Goal: Communication & Community: Participate in discussion

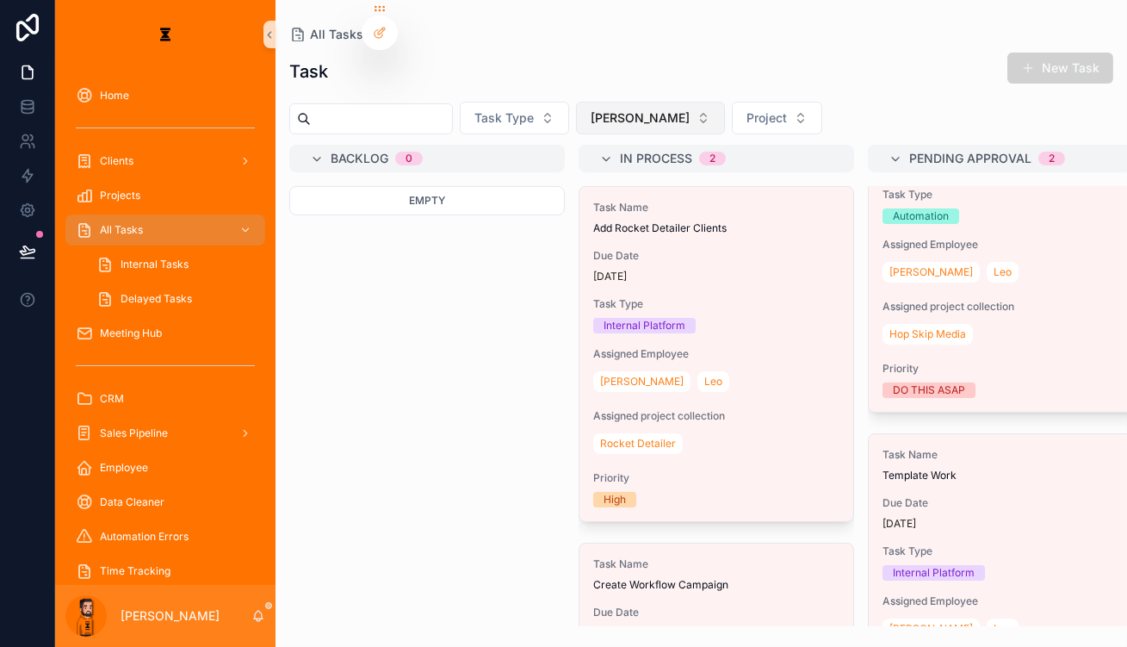
click at [591, 109] on span "[PERSON_NAME]" at bounding box center [640, 117] width 99 height 17
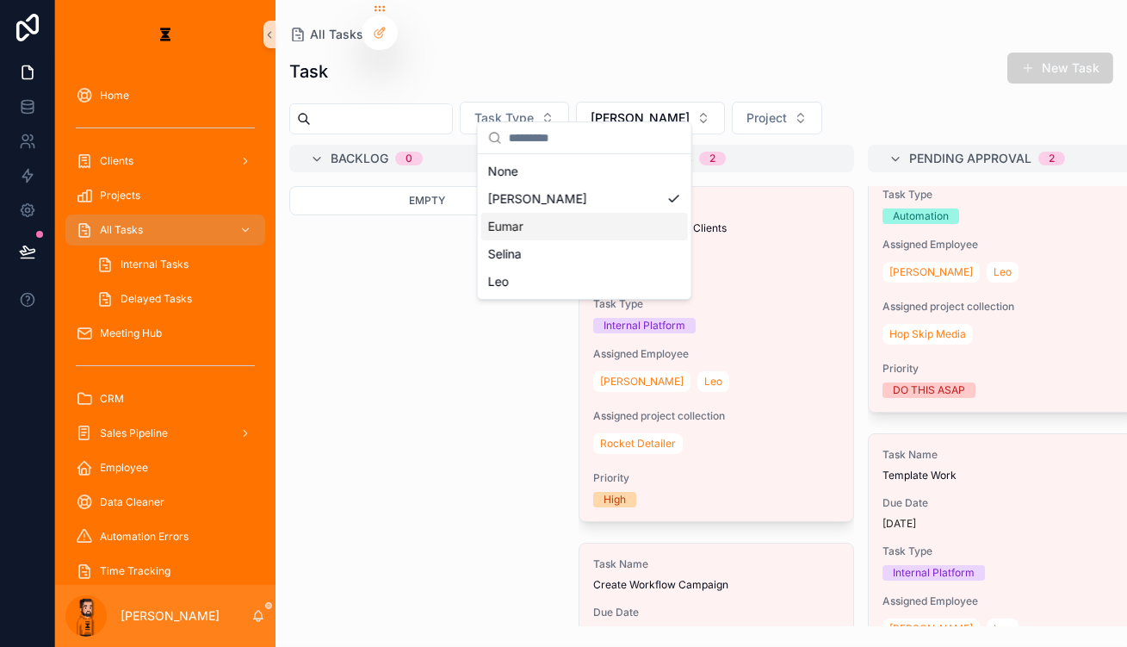
click at [585, 213] on div "Eumar" at bounding box center [584, 227] width 207 height 28
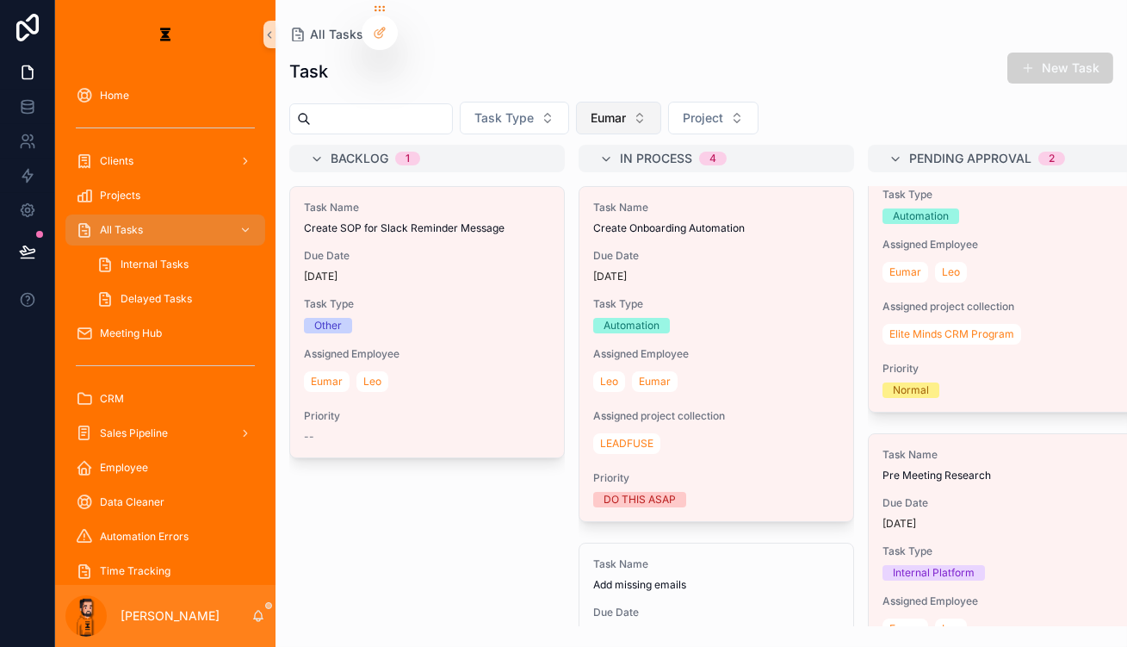
click at [579, 102] on button "Eumar" at bounding box center [618, 118] width 85 height 33
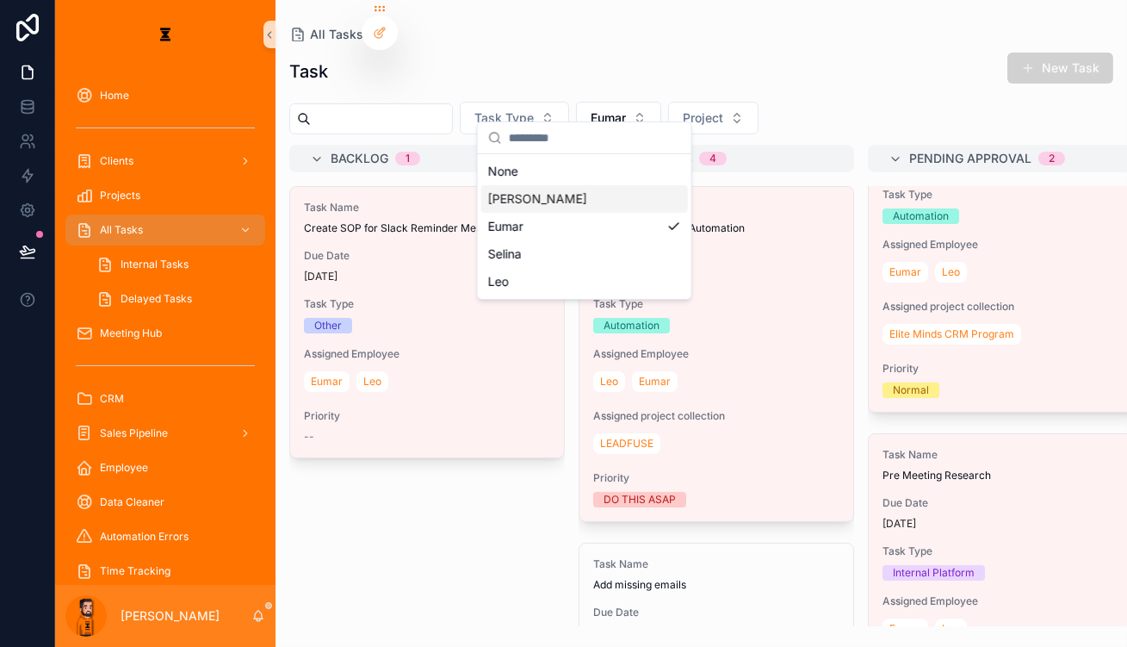
click at [539, 193] on div "[PERSON_NAME]" at bounding box center [584, 199] width 207 height 28
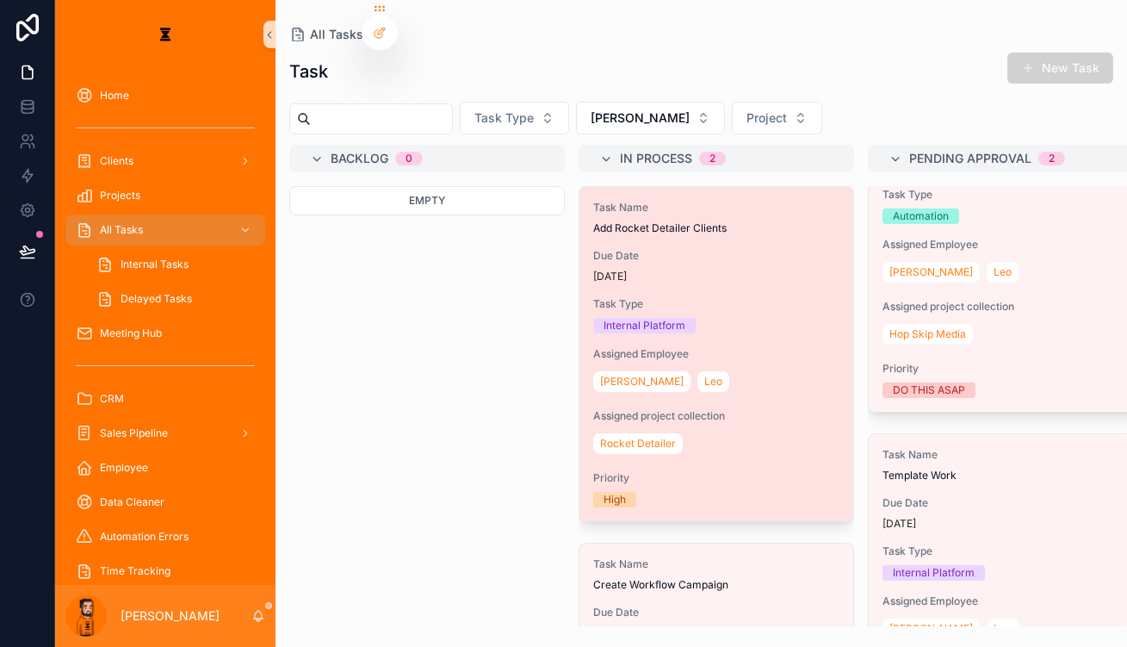
scroll to position [164, 0]
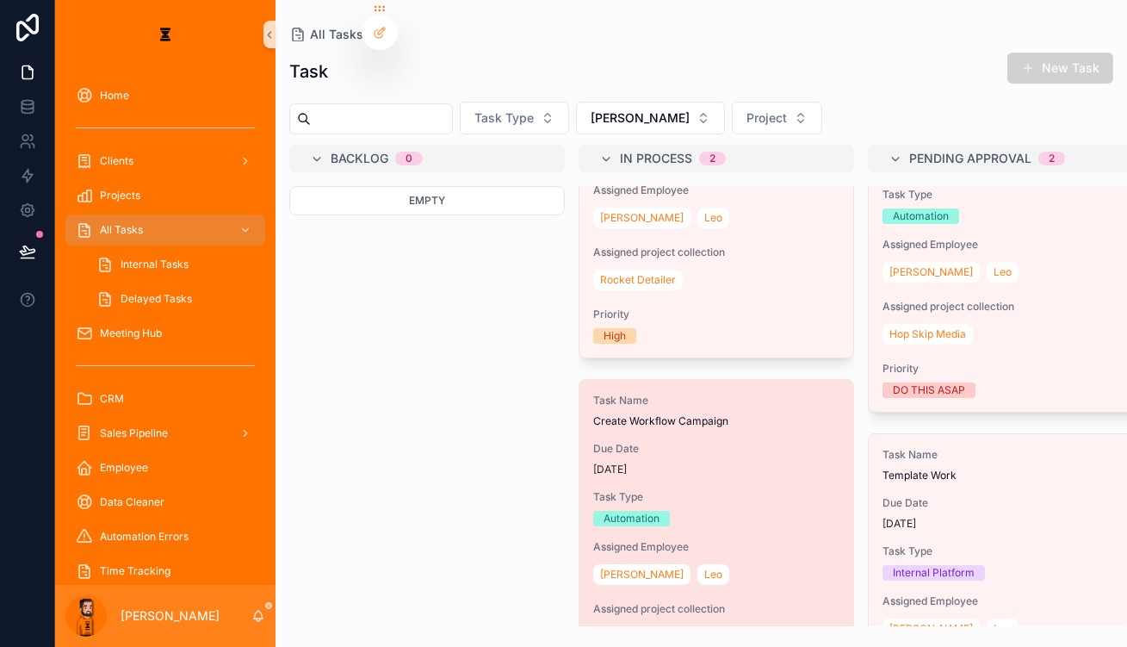
click at [677, 405] on div "Task Name Create Workflow Campaign Due Date [DATE] Task Type Automation Assigne…" at bounding box center [716, 547] width 274 height 334
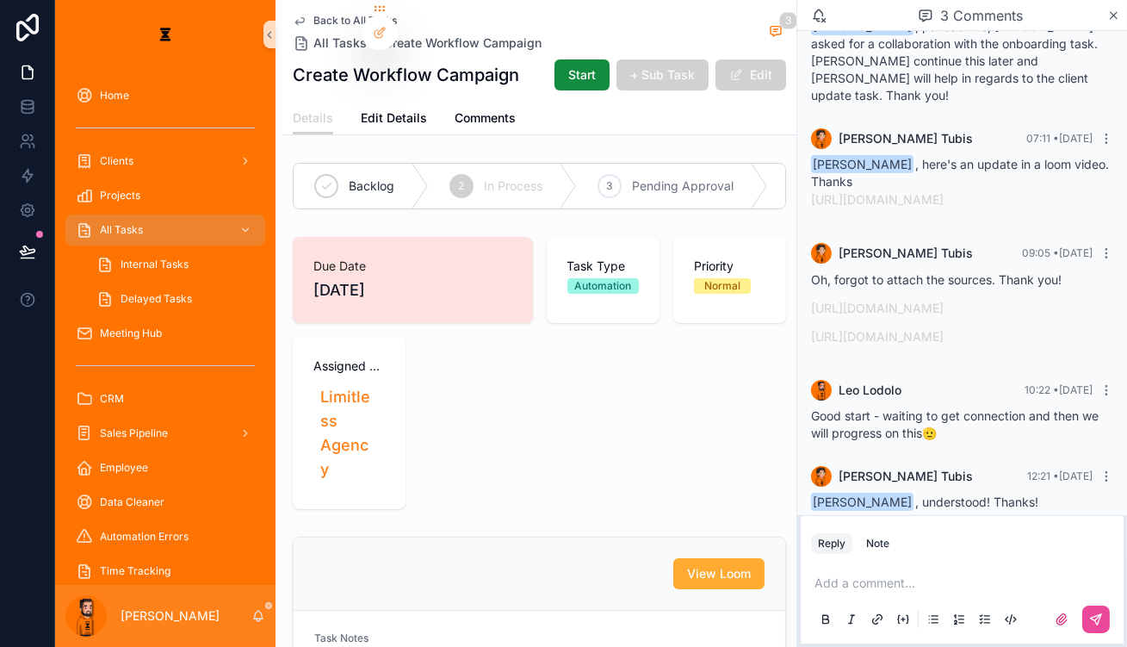
scroll to position [133, 0]
click at [945, 574] on p "scrollable content" at bounding box center [966, 582] width 302 height 17
click at [931, 577] on p "scrollable content" at bounding box center [966, 582] width 302 height 17
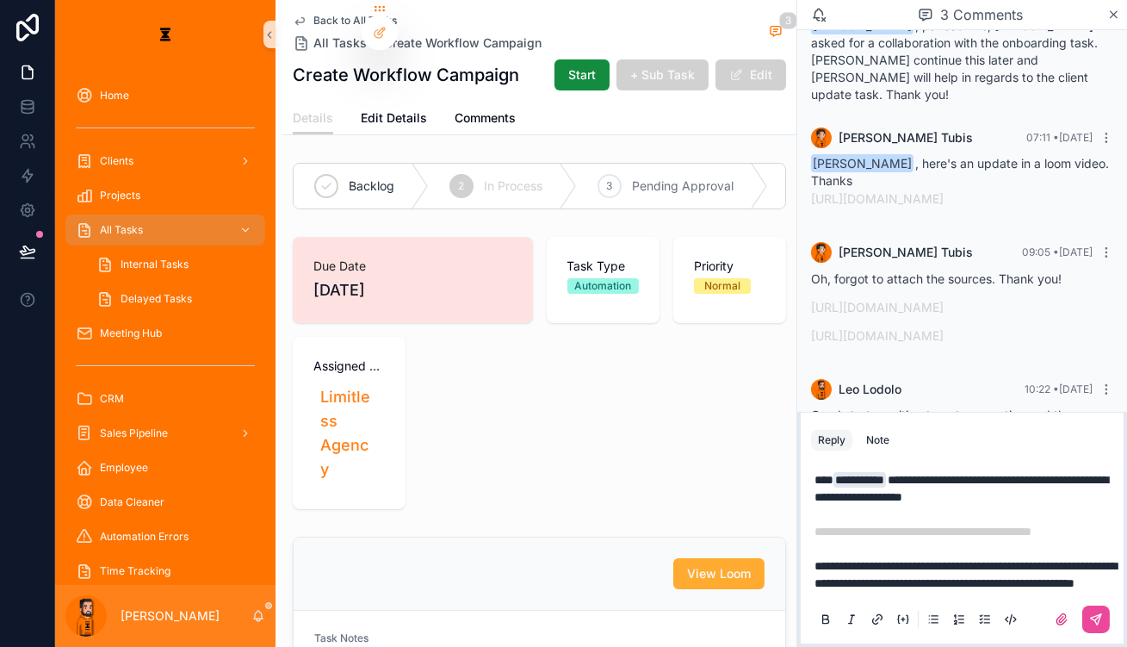
scroll to position [254, 0]
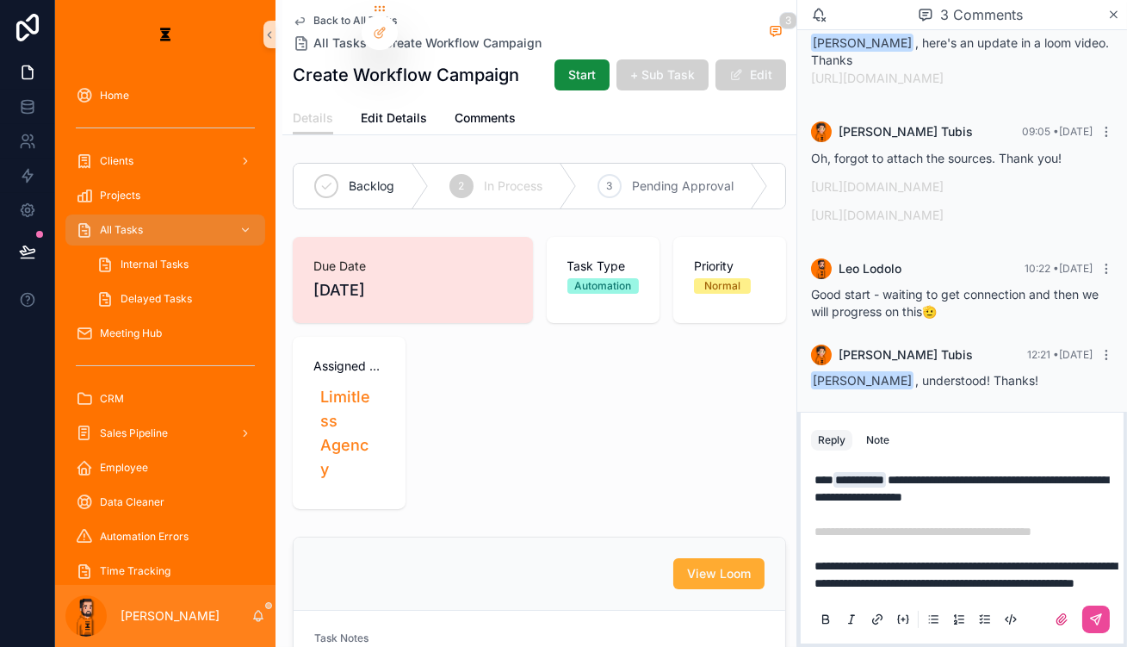
click at [916, 524] on p "**********" at bounding box center [966, 531] width 302 height 121
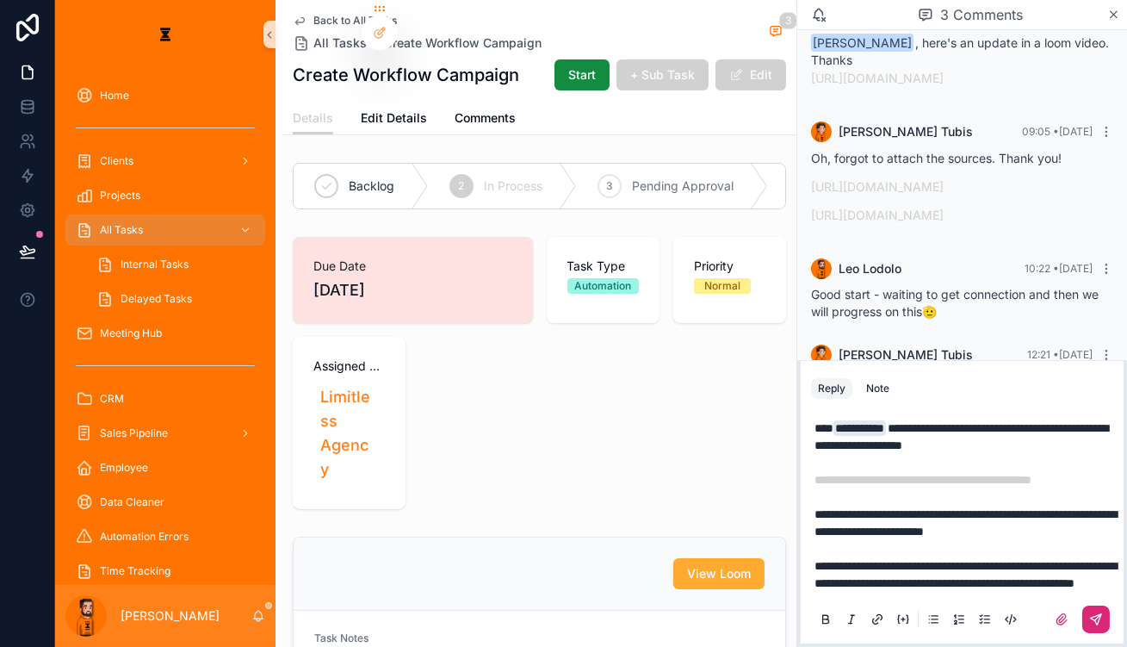
click at [1100, 614] on icon "scrollable content" at bounding box center [1098, 617] width 6 height 6
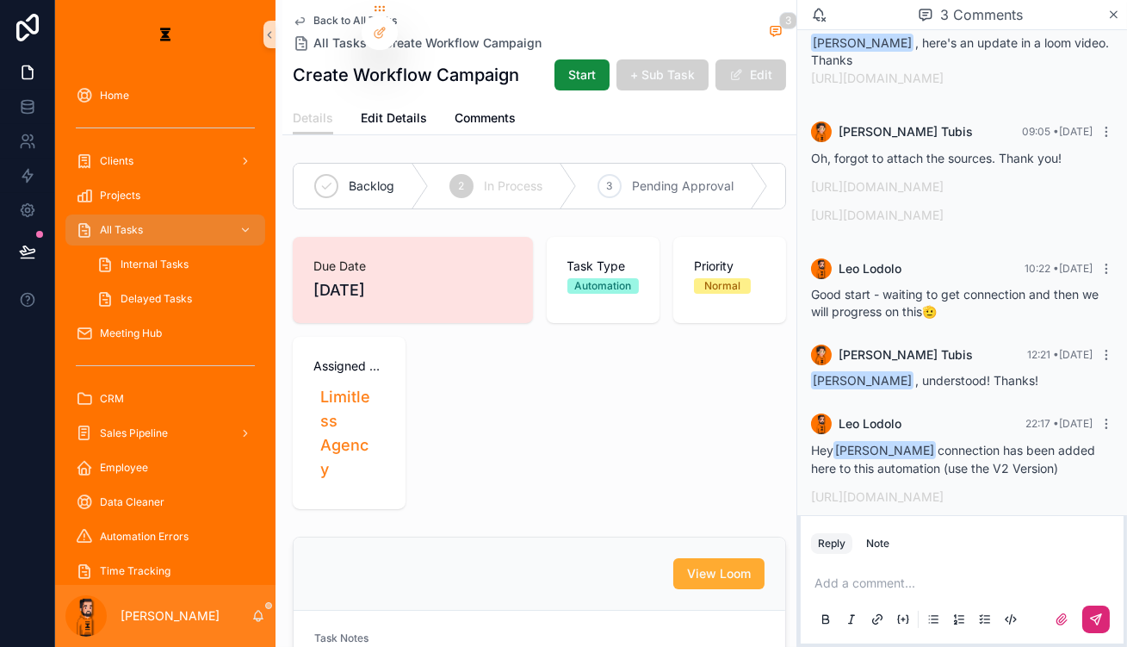
scroll to position [373, 0]
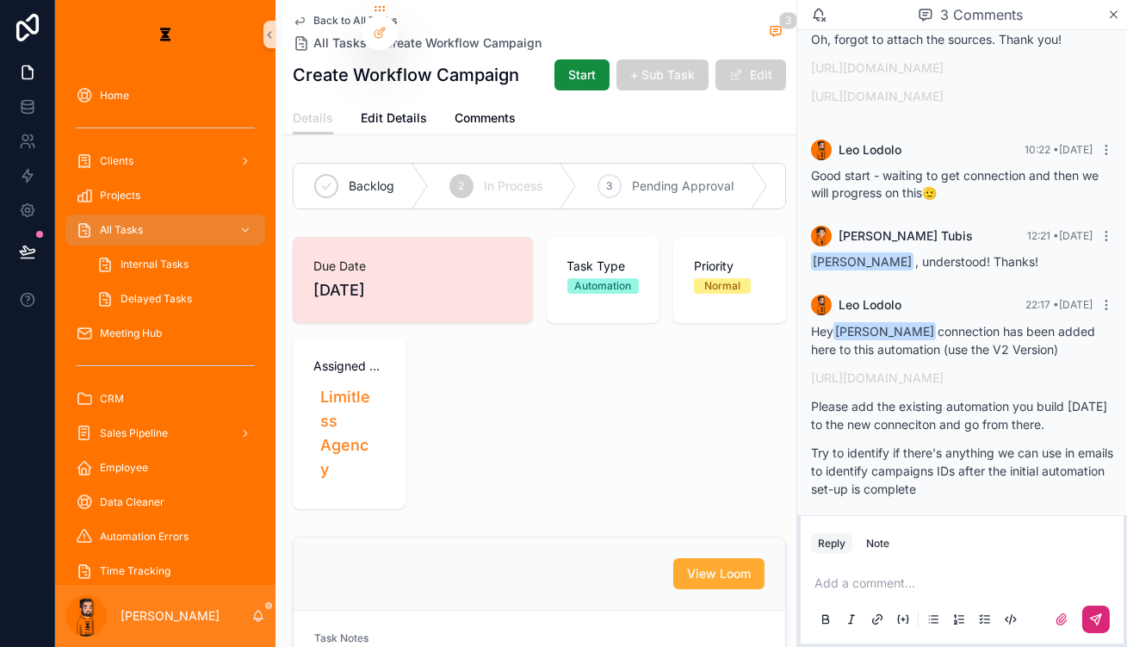
click at [313, 14] on span "Back to All Tasks" at bounding box center [355, 21] width 84 height 14
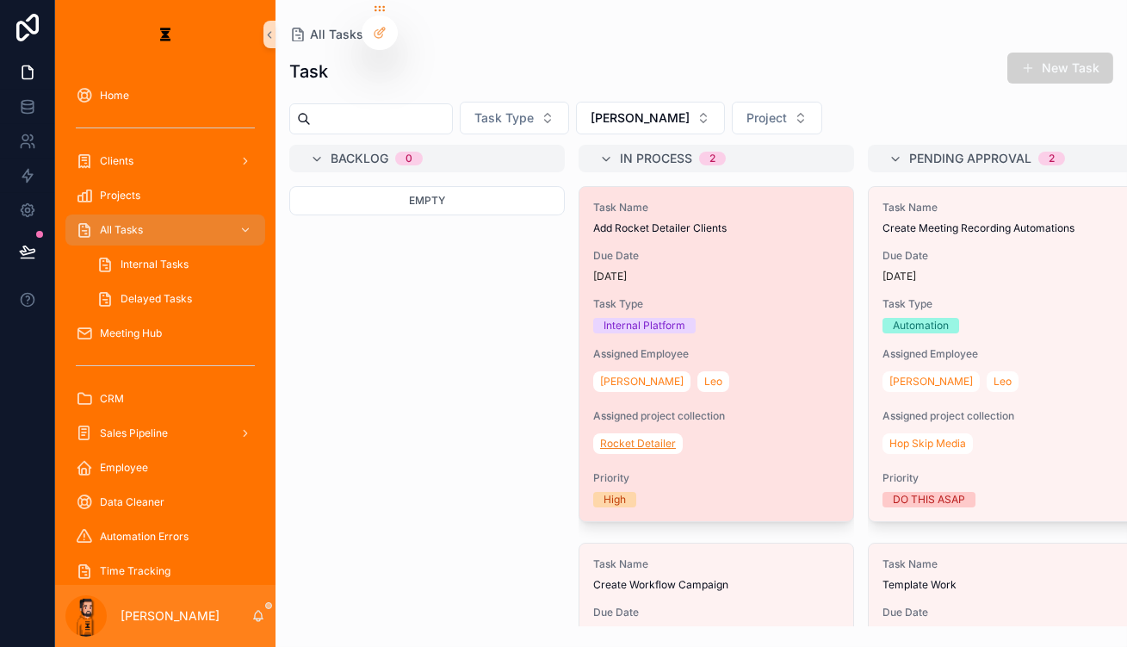
click at [600, 437] on span "Rocket Detailer" at bounding box center [638, 444] width 76 height 14
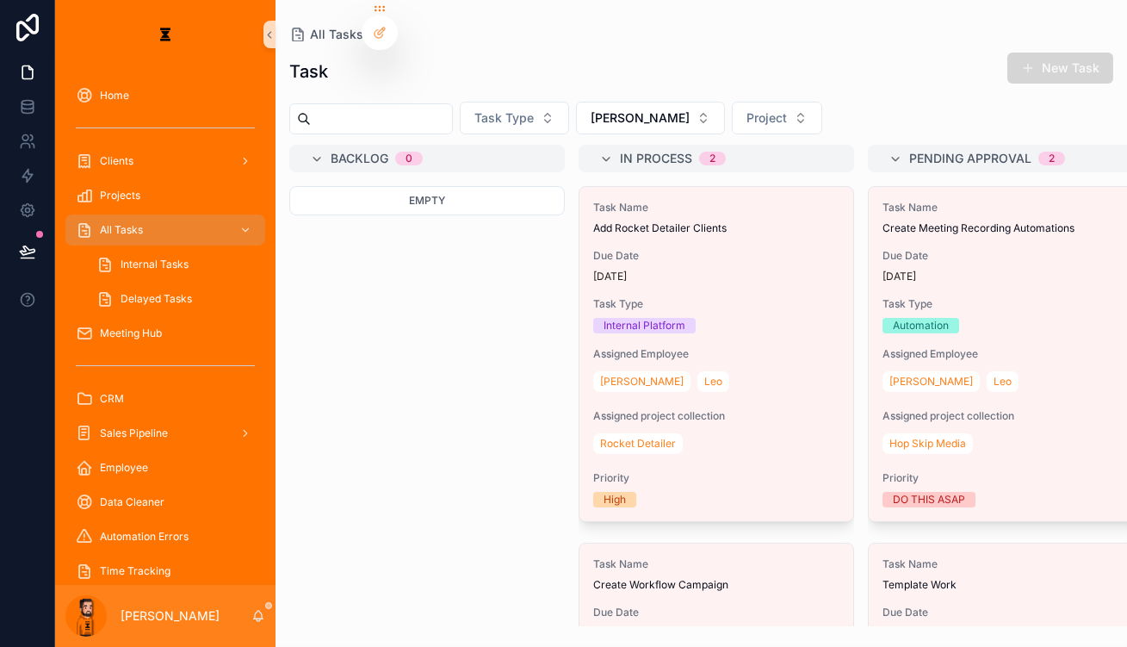
click at [1059, 64] on button "New Task" at bounding box center [1060, 68] width 106 height 31
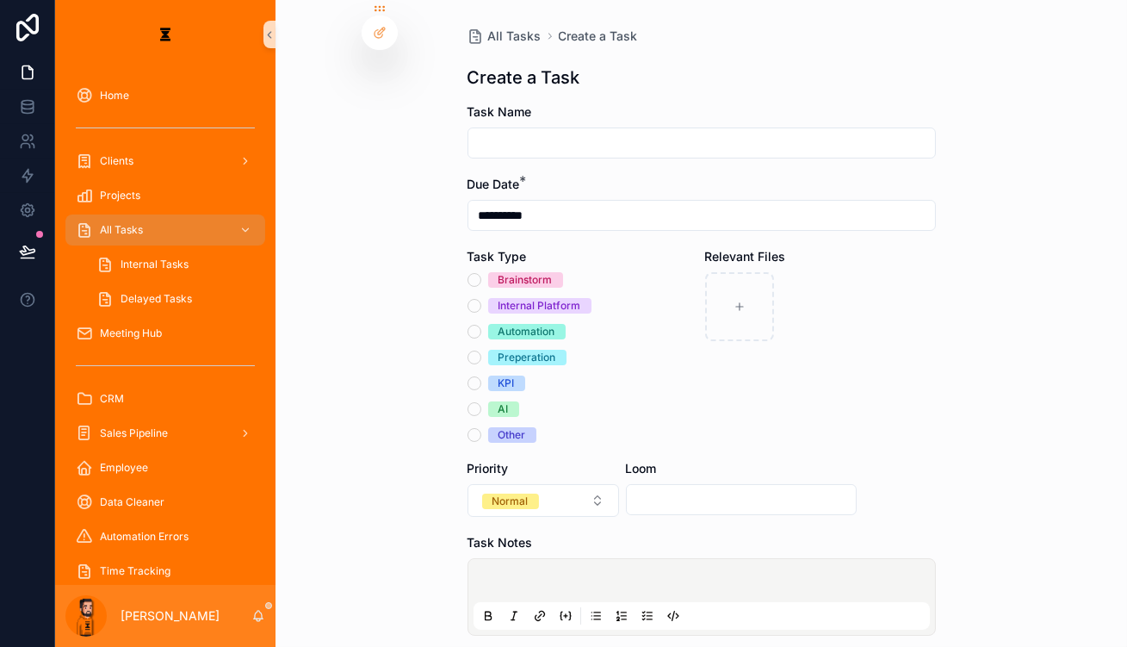
click at [553, 131] on input "scrollable content" at bounding box center [701, 143] width 467 height 24
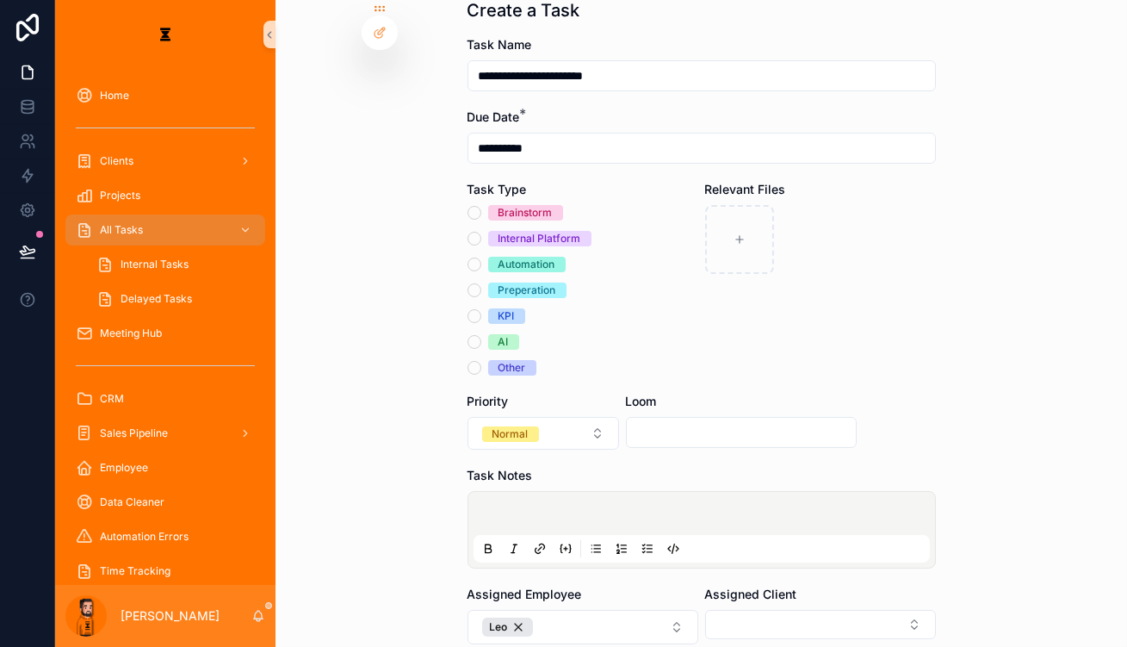
scroll to position [68, 0]
type input "**********"
click at [539, 256] on div "Automation" at bounding box center [527, 263] width 57 height 15
click at [481, 257] on button "Automation" at bounding box center [475, 264] width 14 height 14
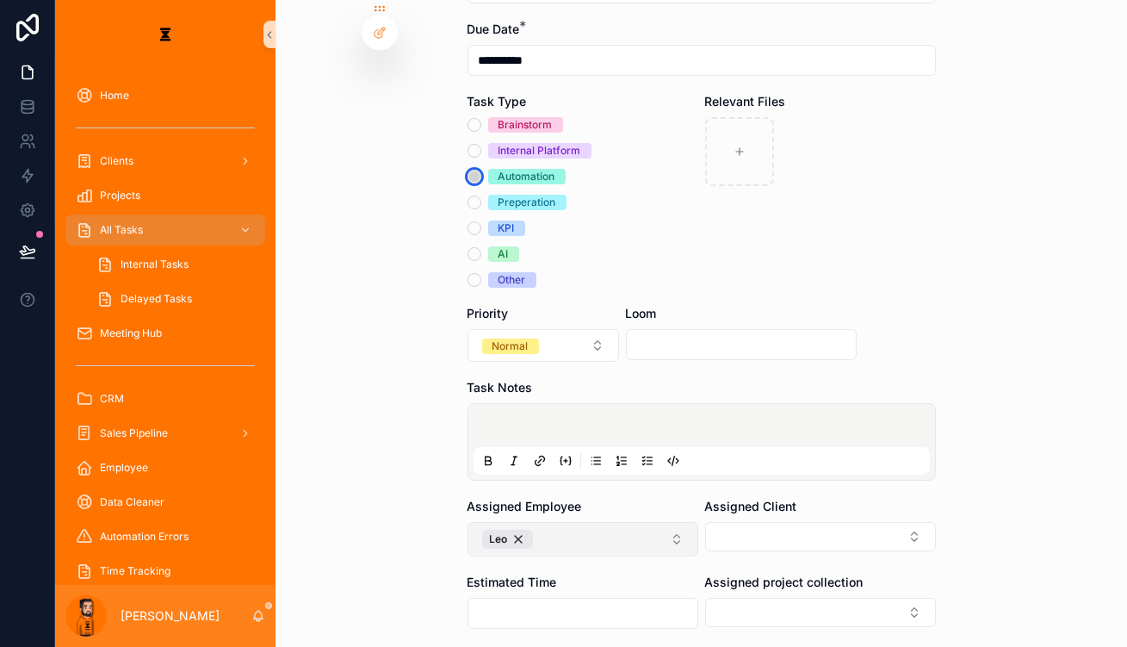
scroll to position [158, 0]
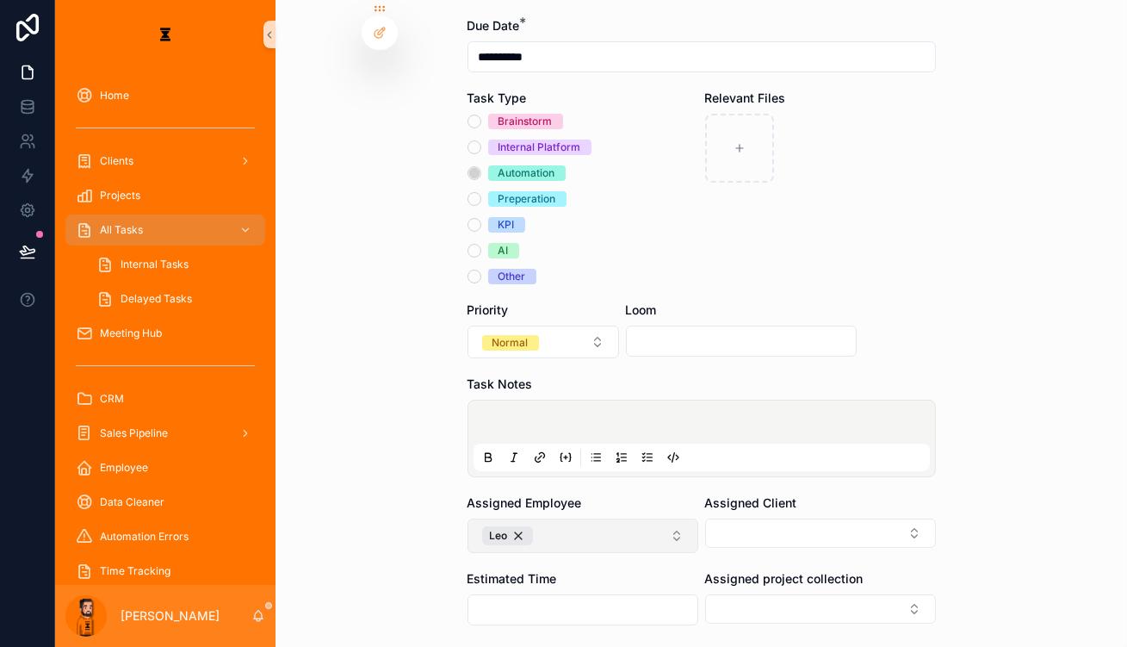
click at [581, 518] on button "Leo" at bounding box center [583, 535] width 231 height 34
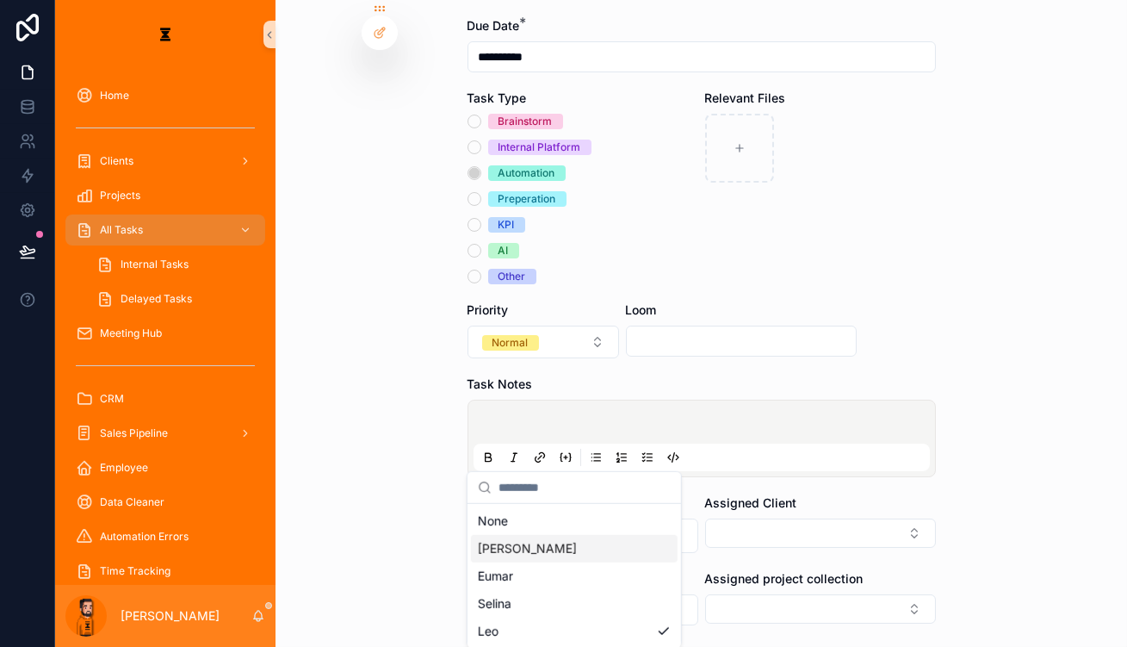
click at [560, 536] on div "[PERSON_NAME]" at bounding box center [574, 549] width 207 height 28
click at [732, 518] on button "Select Button" at bounding box center [820, 532] width 231 height 29
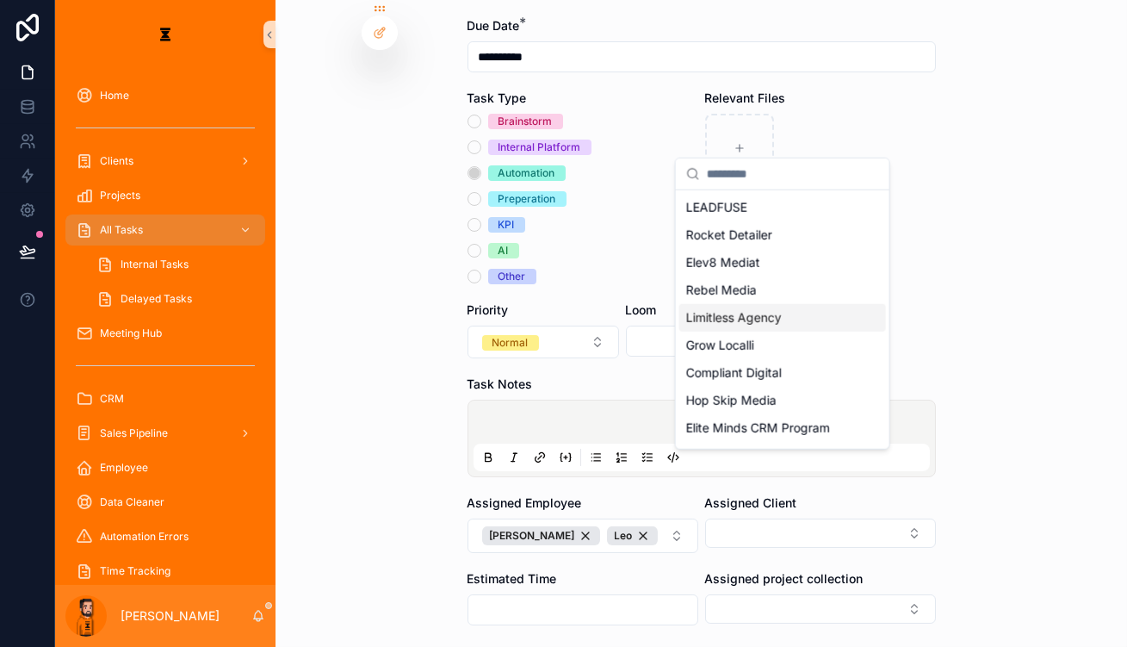
click at [739, 309] on span "Limitless Agency" at bounding box center [734, 317] width 96 height 17
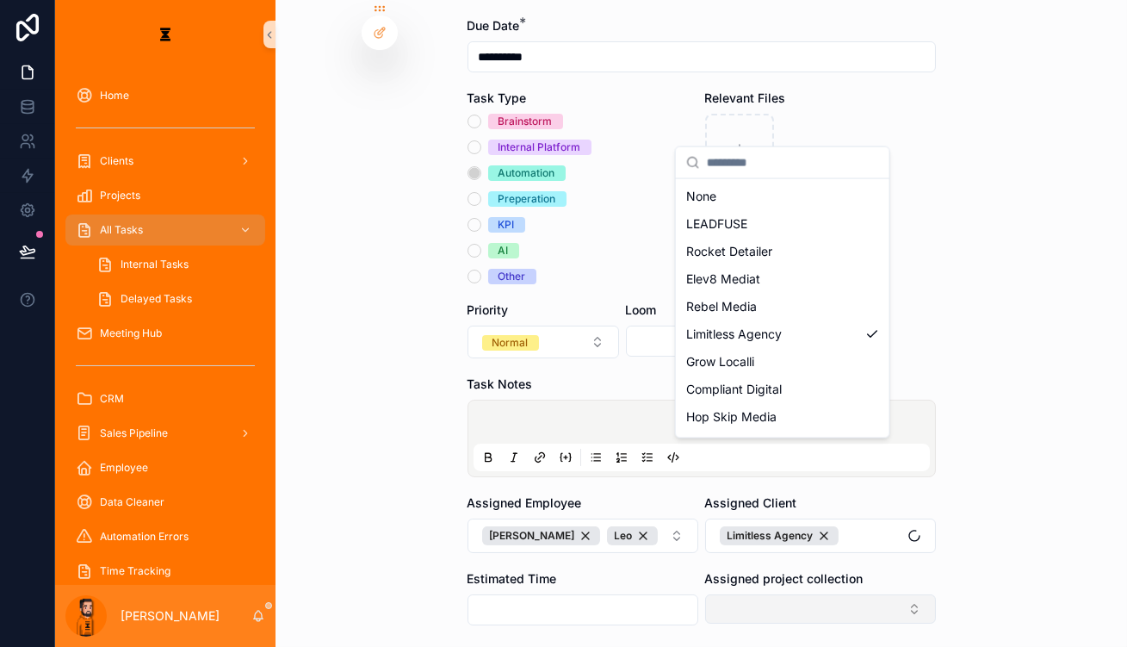
click at [740, 519] on div "**********" at bounding box center [591, 323] width 1072 height 647
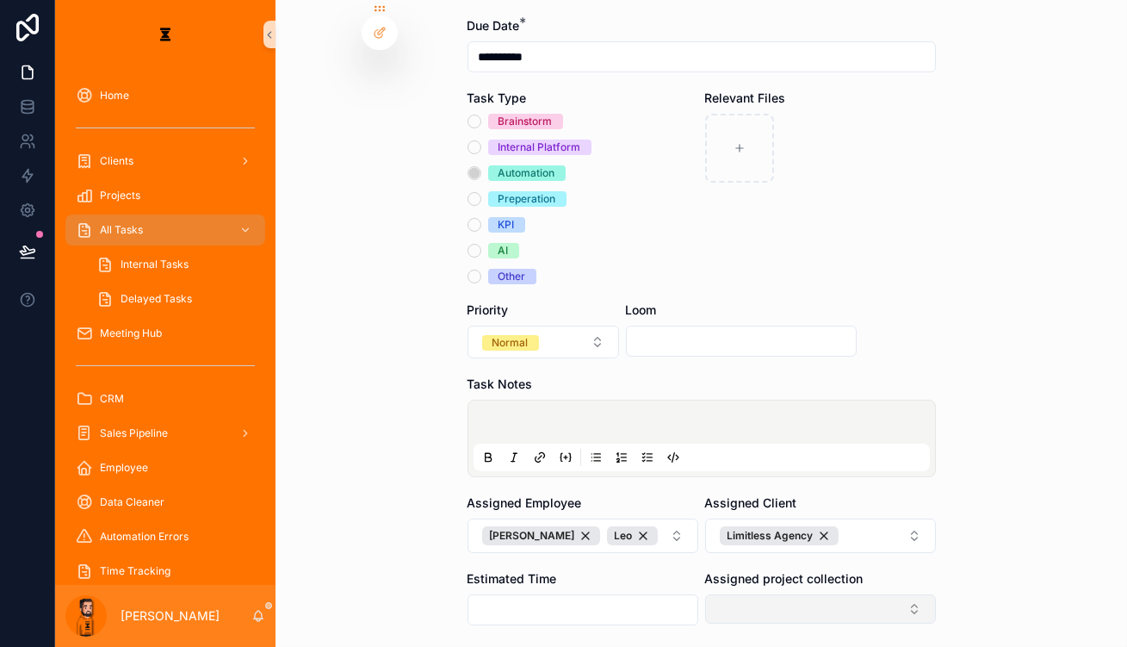
click at [740, 594] on button "Select Button" at bounding box center [820, 608] width 231 height 29
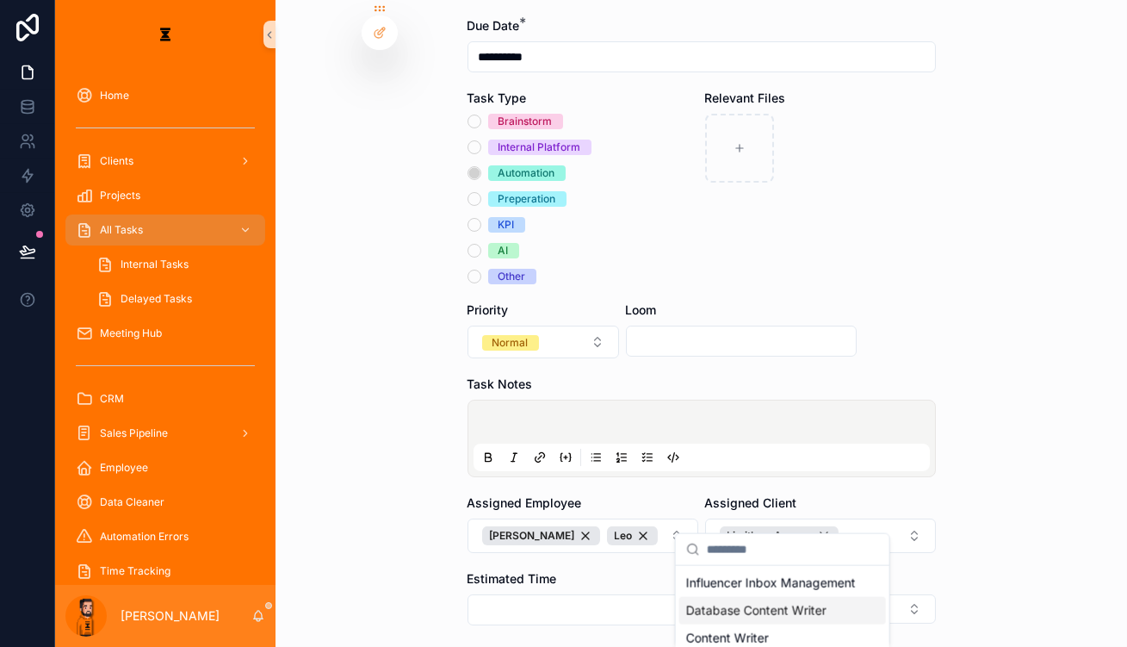
click at [772, 602] on span "Database Content Writer" at bounding box center [756, 610] width 140 height 17
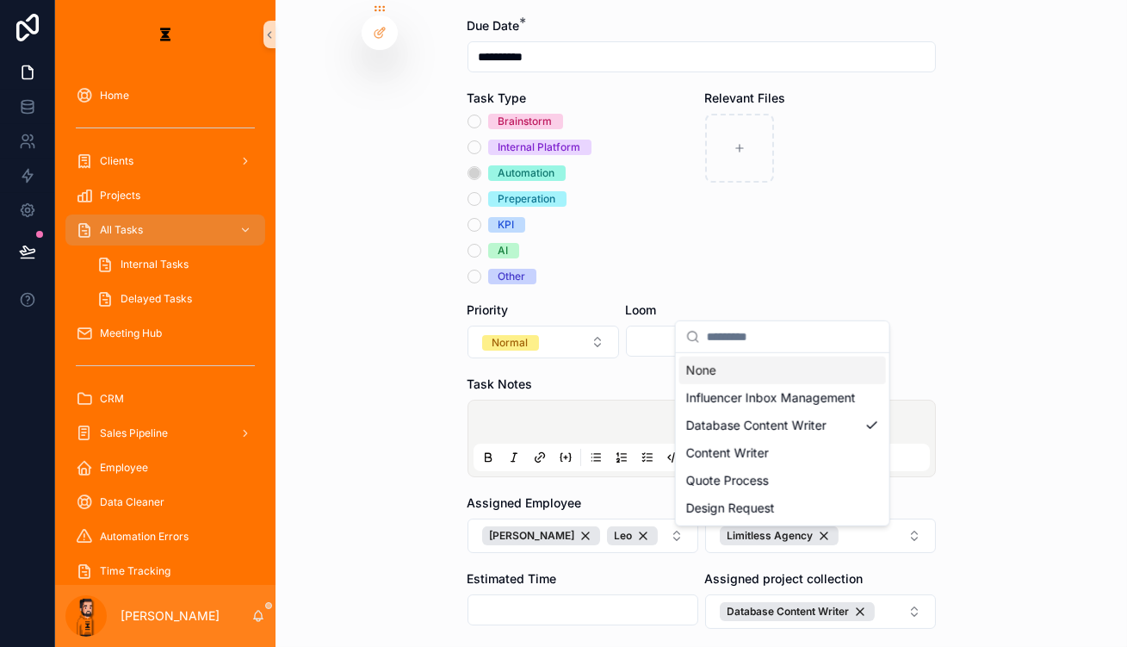
click at [620, 416] on p "scrollable content" at bounding box center [705, 424] width 456 height 17
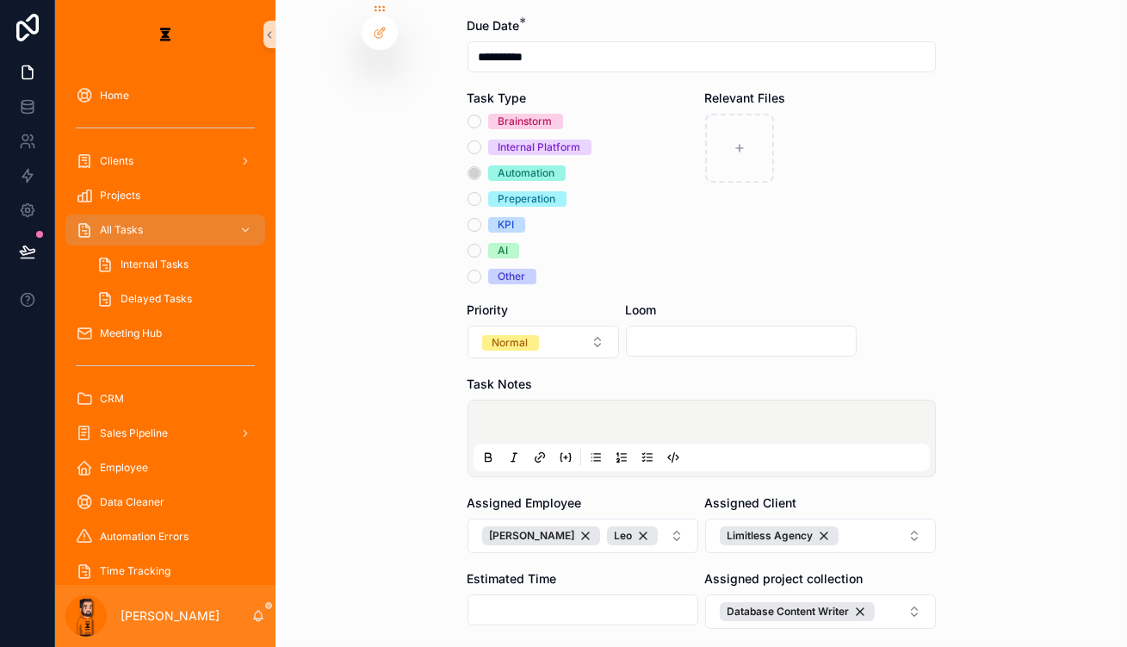
click at [637, 447] on button "scrollable content" at bounding box center [647, 457] width 21 height 21
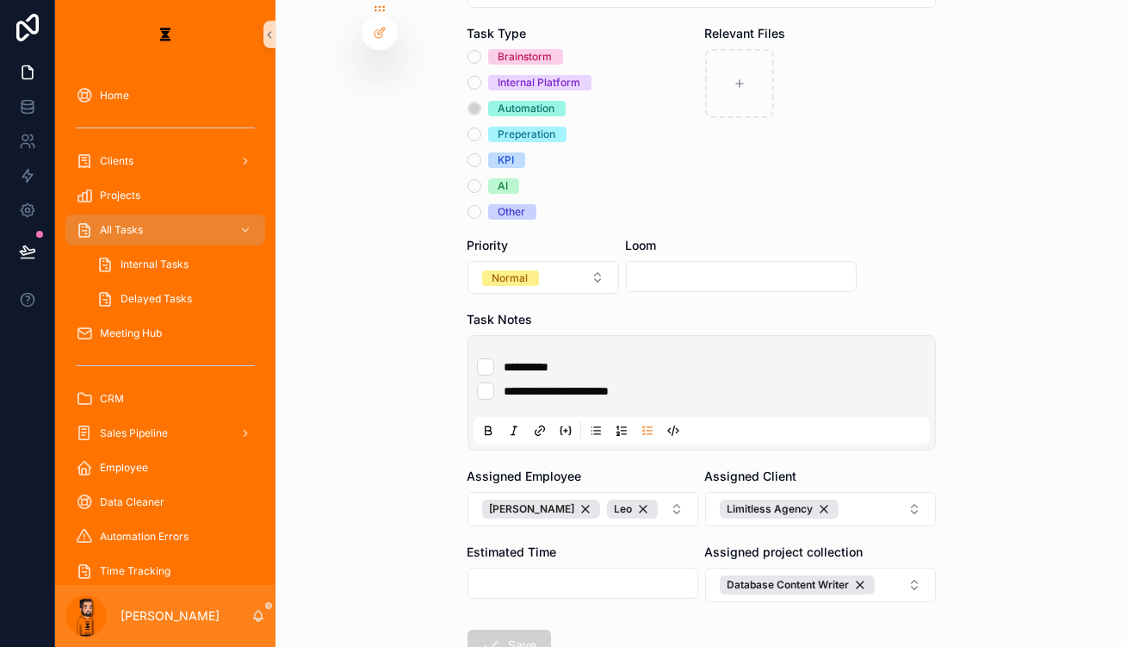
scroll to position [224, 0]
click at [506, 629] on button "Save" at bounding box center [510, 644] width 84 height 31
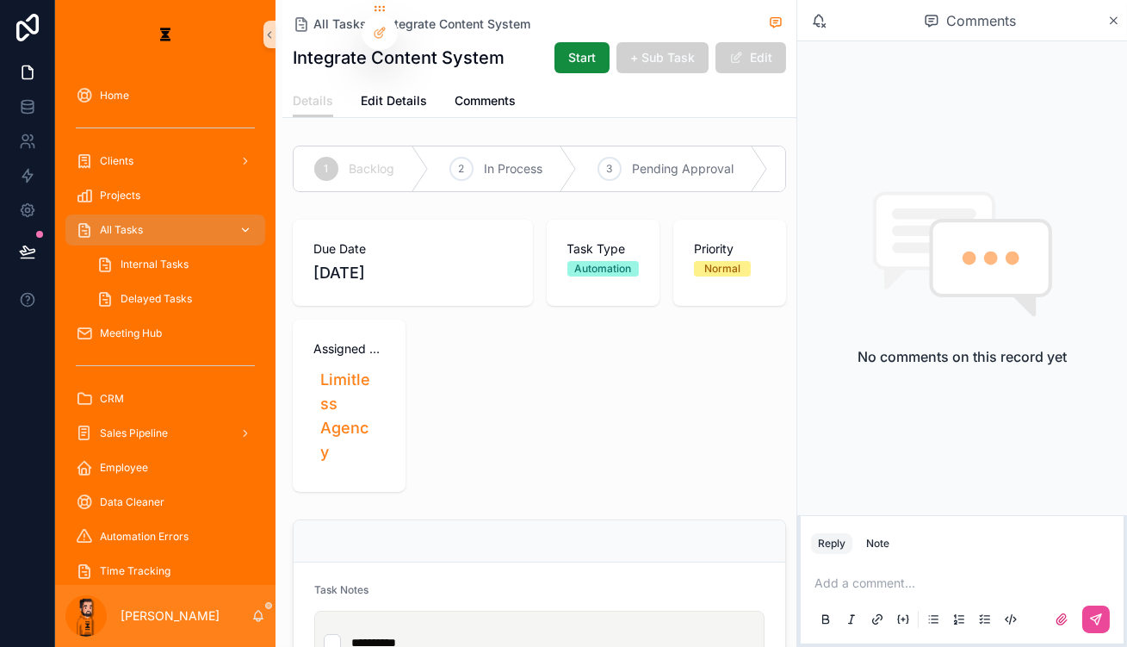
click at [143, 216] on div "All Tasks" at bounding box center [165, 230] width 179 height 28
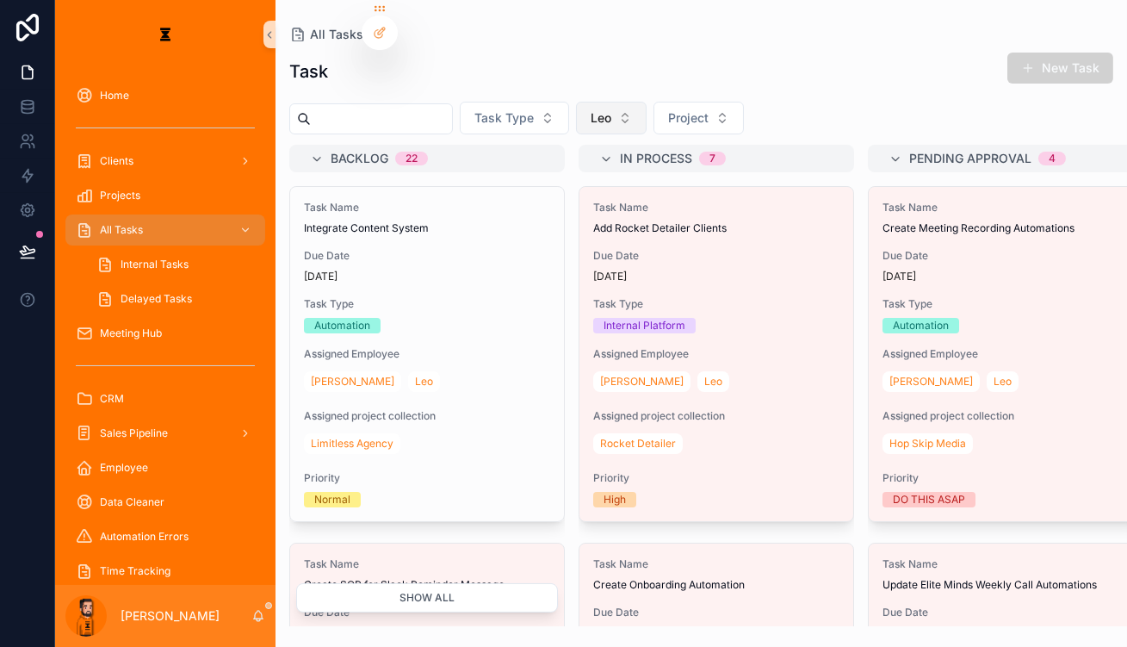
click at [576, 102] on button "Leo" at bounding box center [611, 118] width 71 height 33
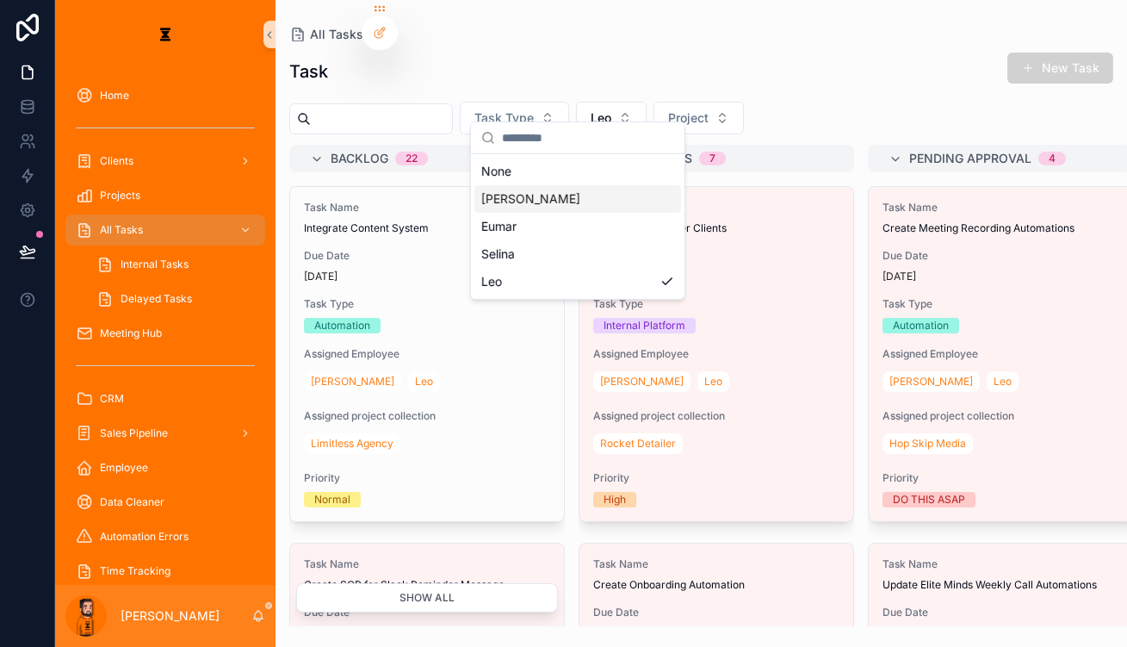
click at [484, 191] on span "[PERSON_NAME]" at bounding box center [530, 198] width 99 height 17
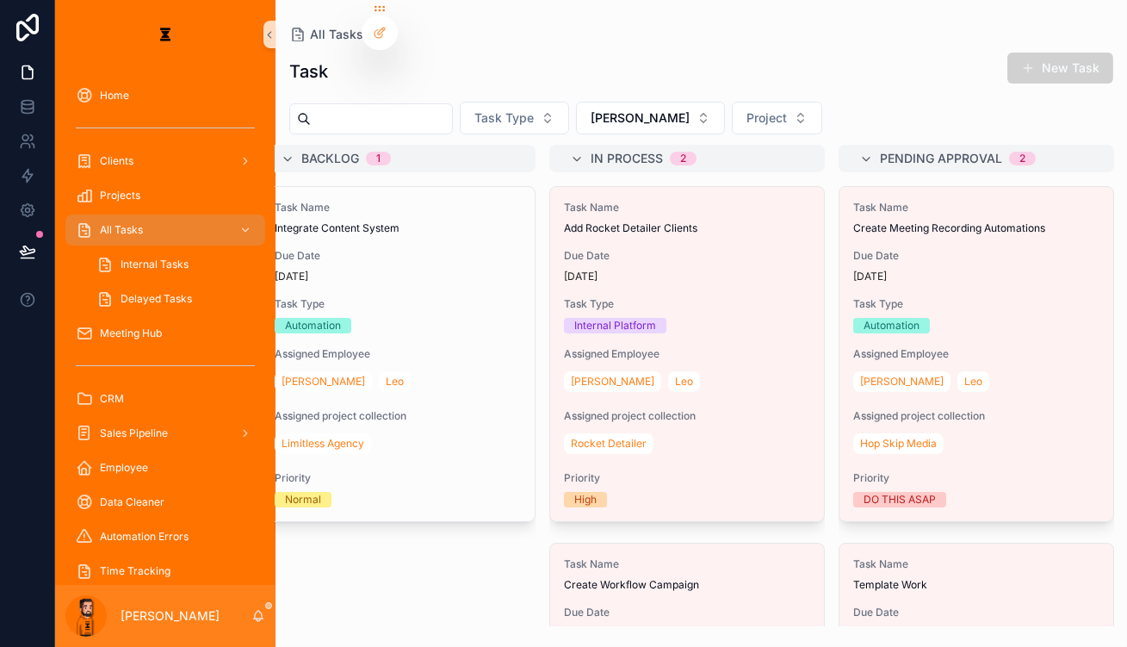
scroll to position [0, 28]
click at [603, 102] on button "[PERSON_NAME]" at bounding box center [650, 118] width 149 height 33
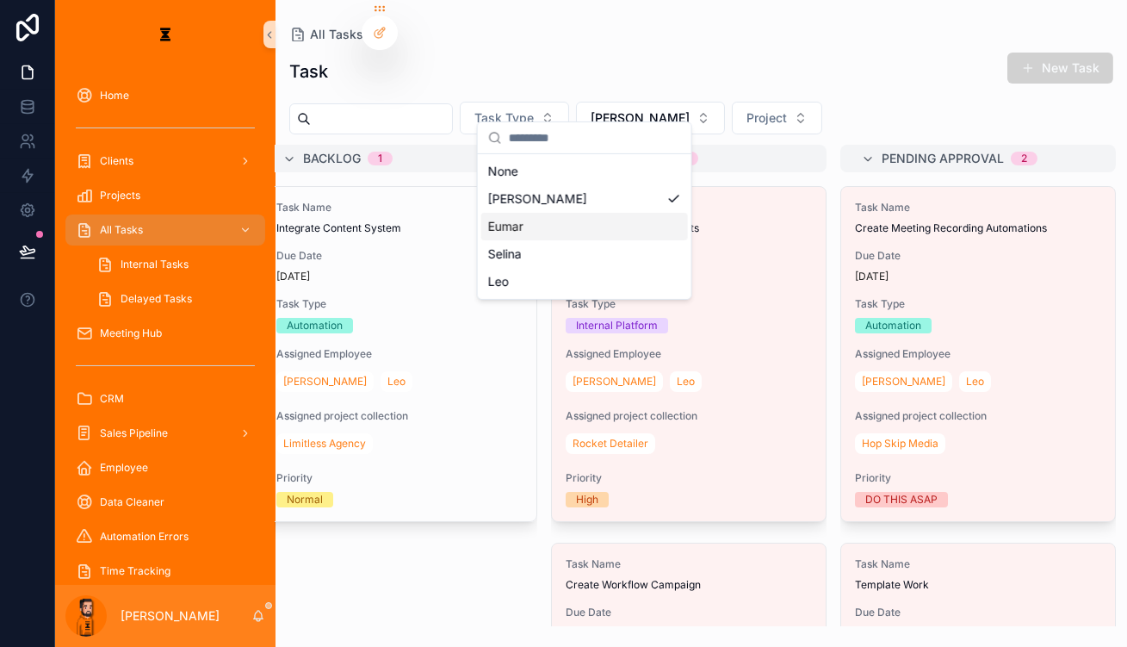
click at [573, 213] on div "Eumar" at bounding box center [584, 227] width 207 height 28
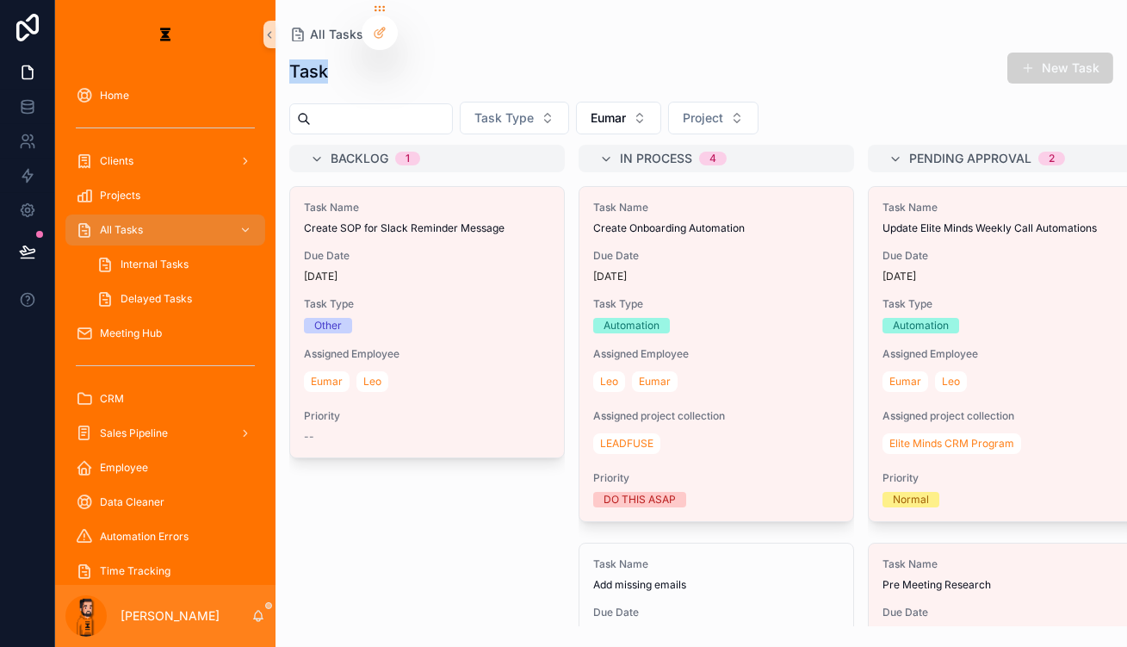
drag, startPoint x: 577, startPoint y: 67, endPoint x: 628, endPoint y: 18, distance: 70.6
click at [628, 18] on div "All Tasks Task New Task Task Type Eumar Project Backlog 1 Task Name Create SOP …" at bounding box center [702, 313] width 852 height 626
click at [627, 41] on div "Task New Task Task Type Eumar Project Backlog 1 Task Name Create SOP for Slack …" at bounding box center [702, 333] width 852 height 585
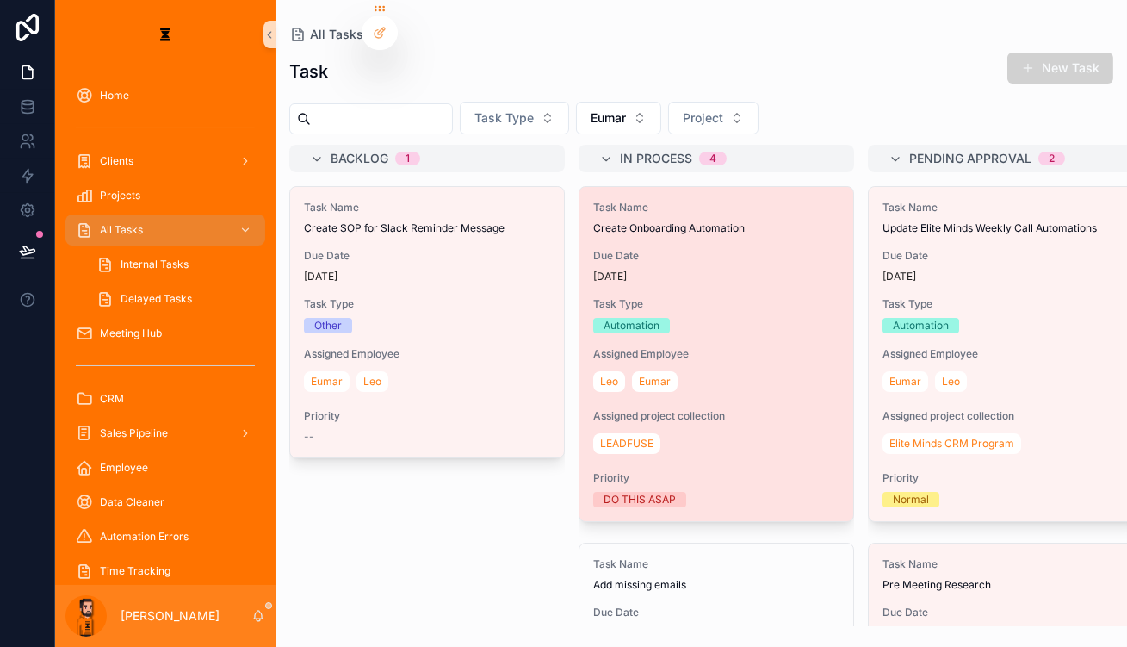
click at [619, 214] on div "Task Name Create Onboarding Automation Due Date [DATE] Task Type Automation Ass…" at bounding box center [716, 354] width 274 height 334
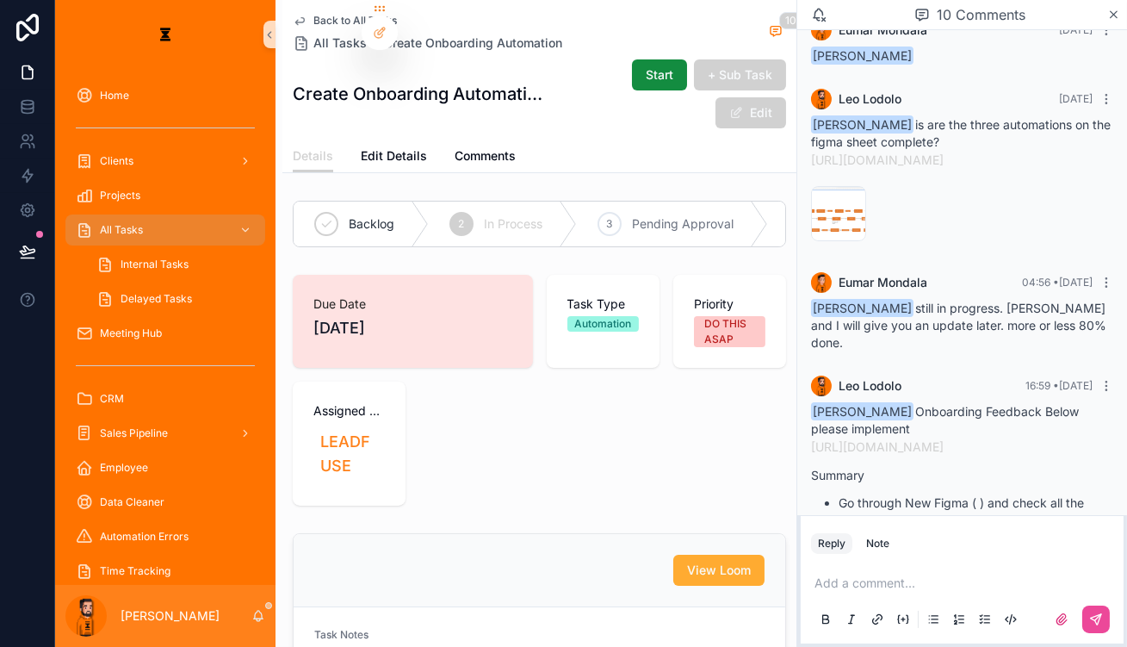
scroll to position [753, 0]
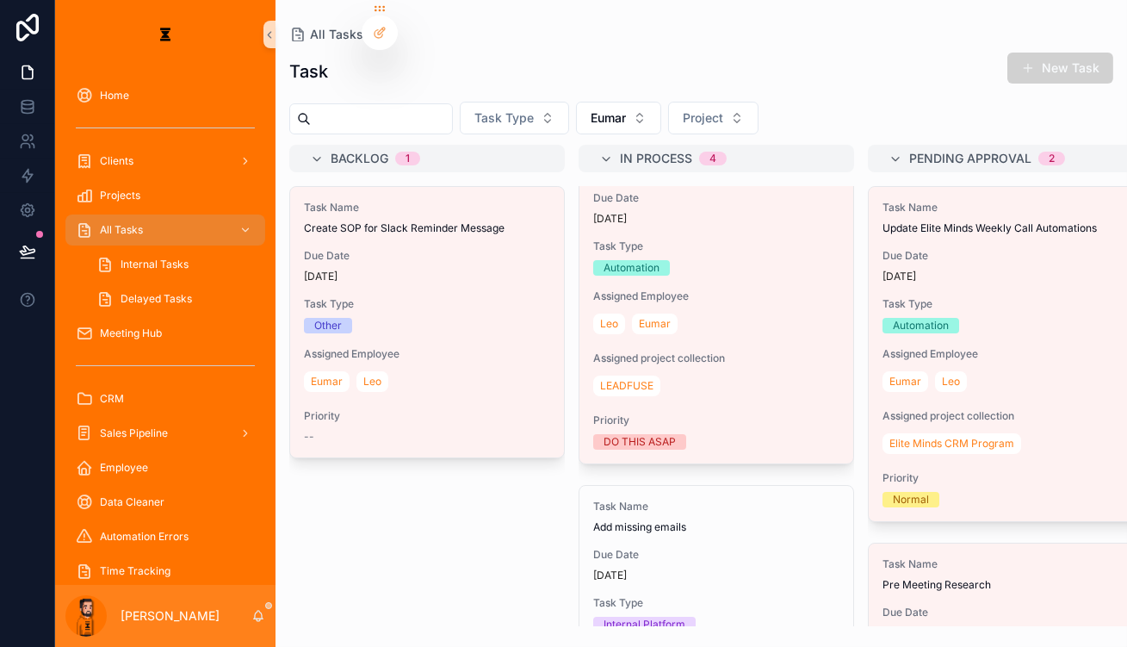
scroll to position [156, 0]
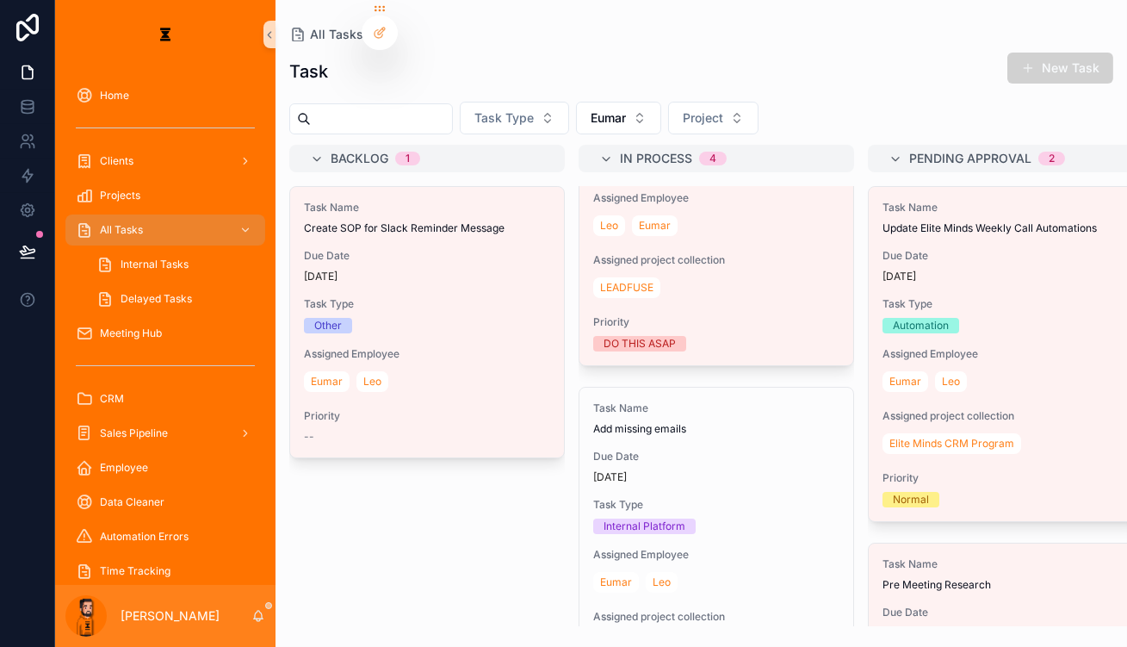
click at [660, 498] on span "Task Type" at bounding box center [716, 505] width 246 height 14
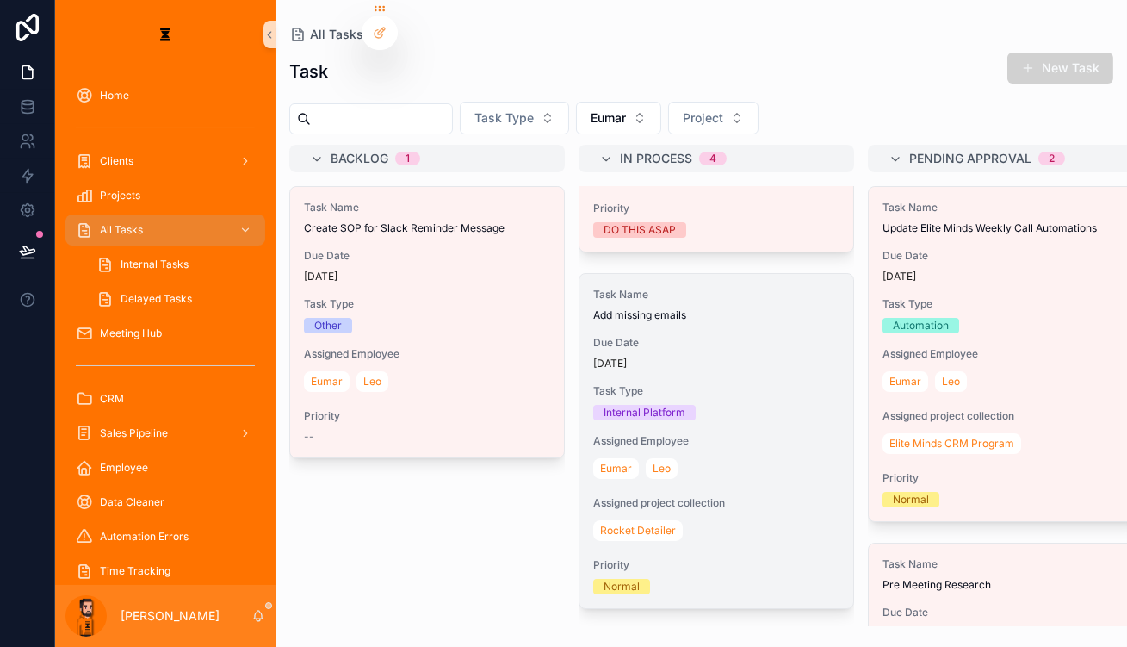
scroll to position [313, 0]
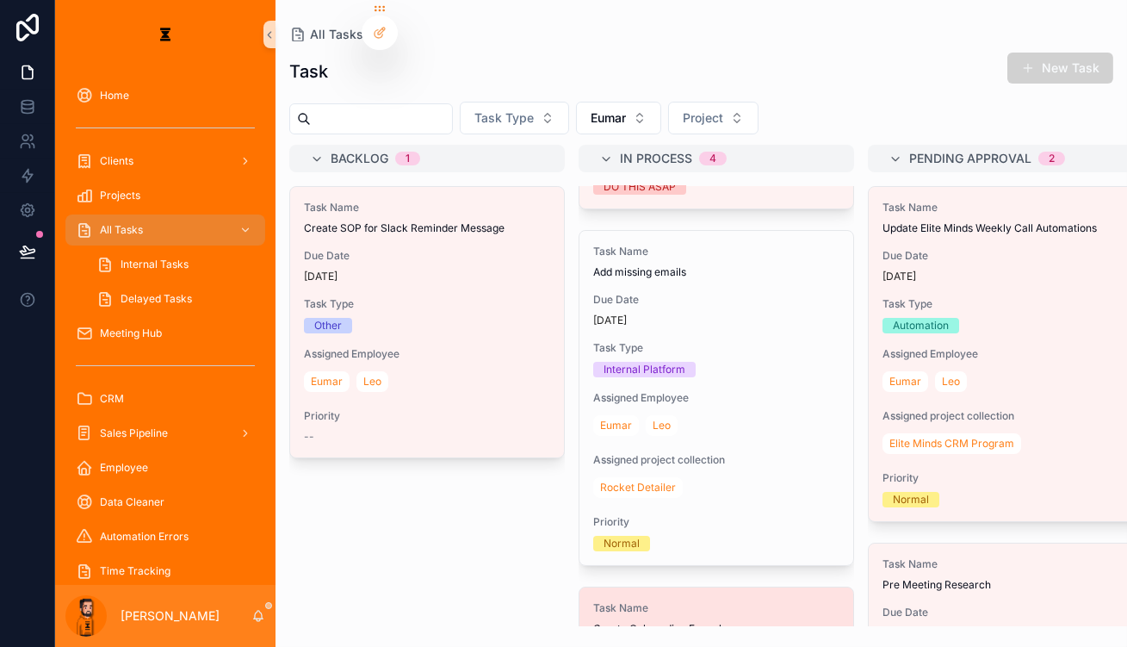
click at [617, 601] on div "Task Name Create Onboarding Funnel" at bounding box center [716, 618] width 246 height 34
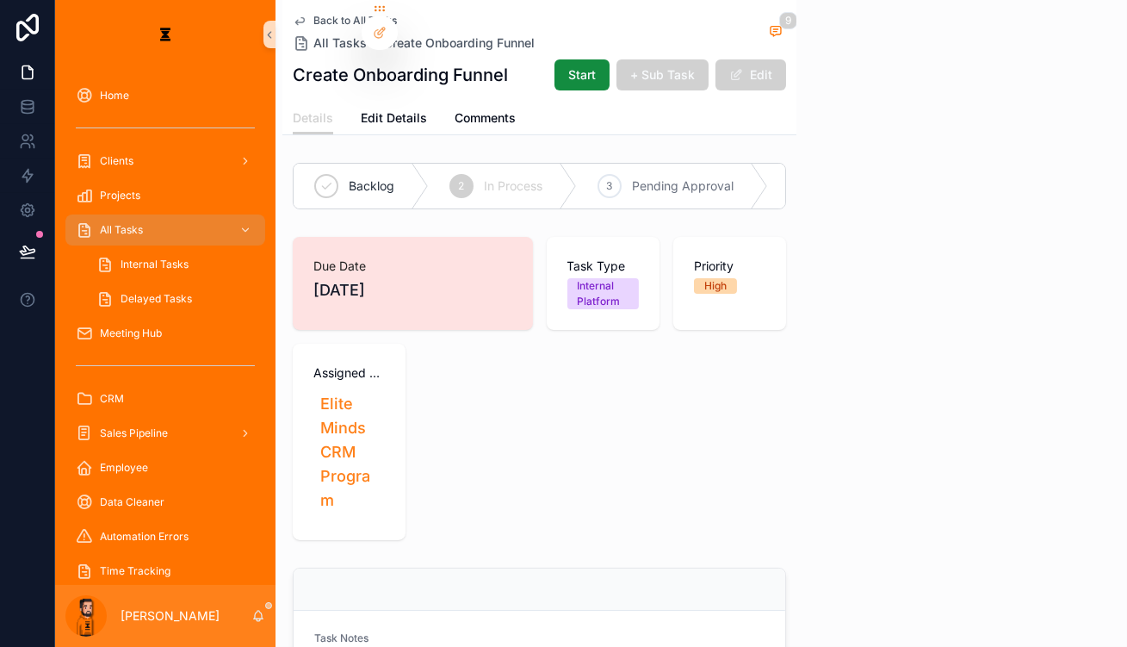
scroll to position [717, 0]
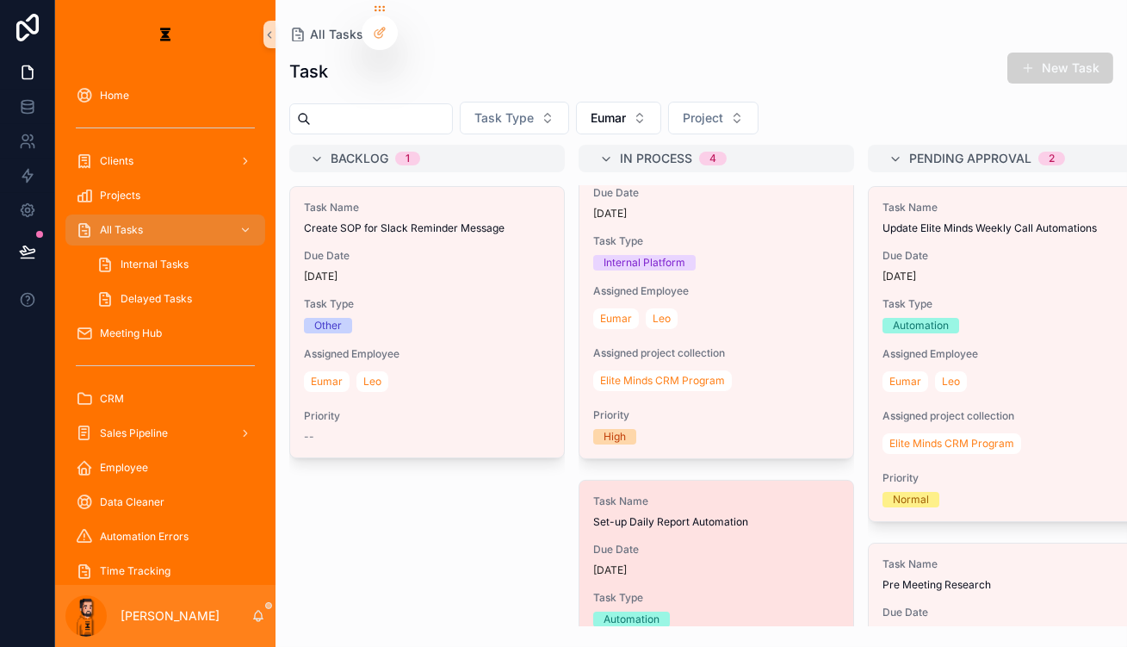
scroll to position [787, 0]
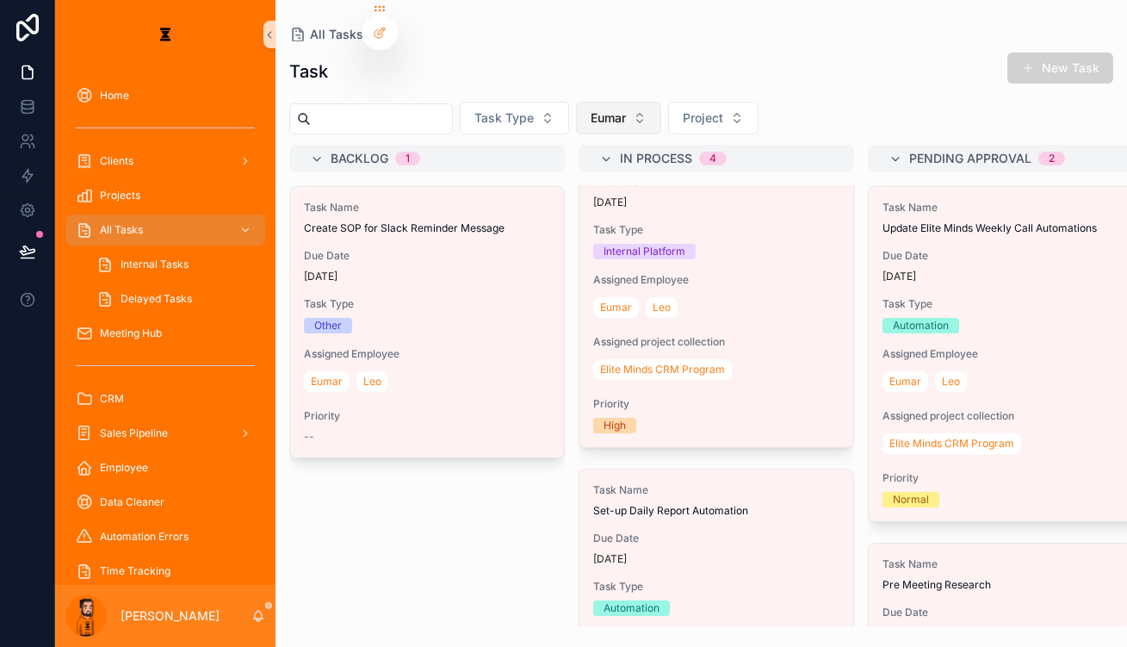
click at [598, 102] on button "Eumar" at bounding box center [618, 118] width 85 height 33
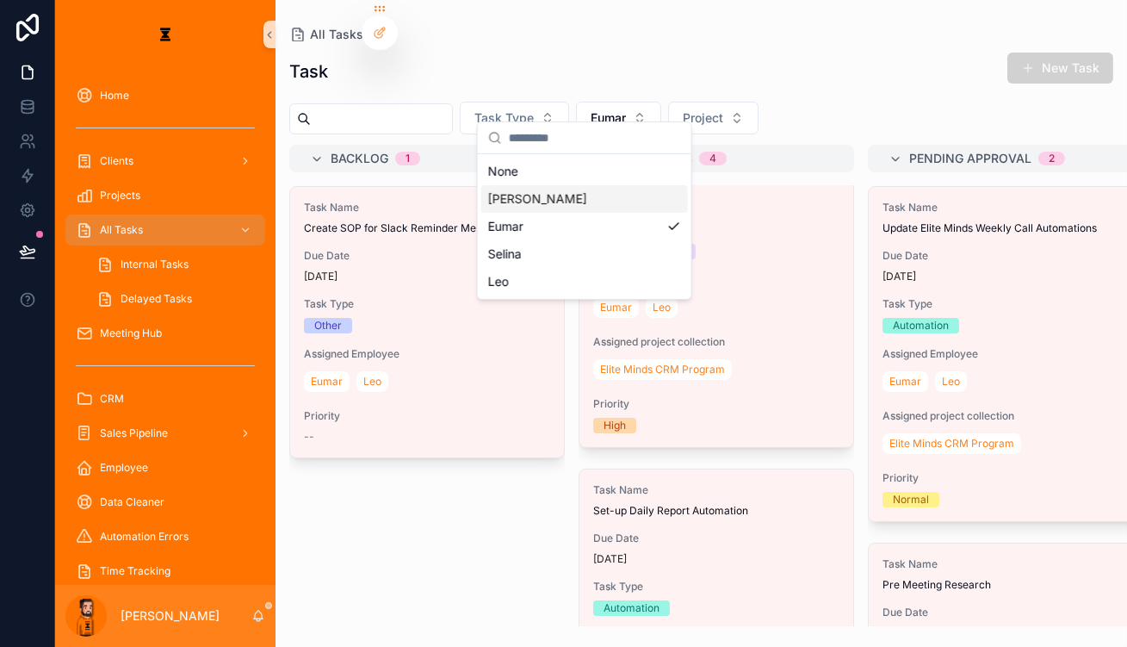
click at [548, 194] on div "[PERSON_NAME]" at bounding box center [584, 199] width 207 height 28
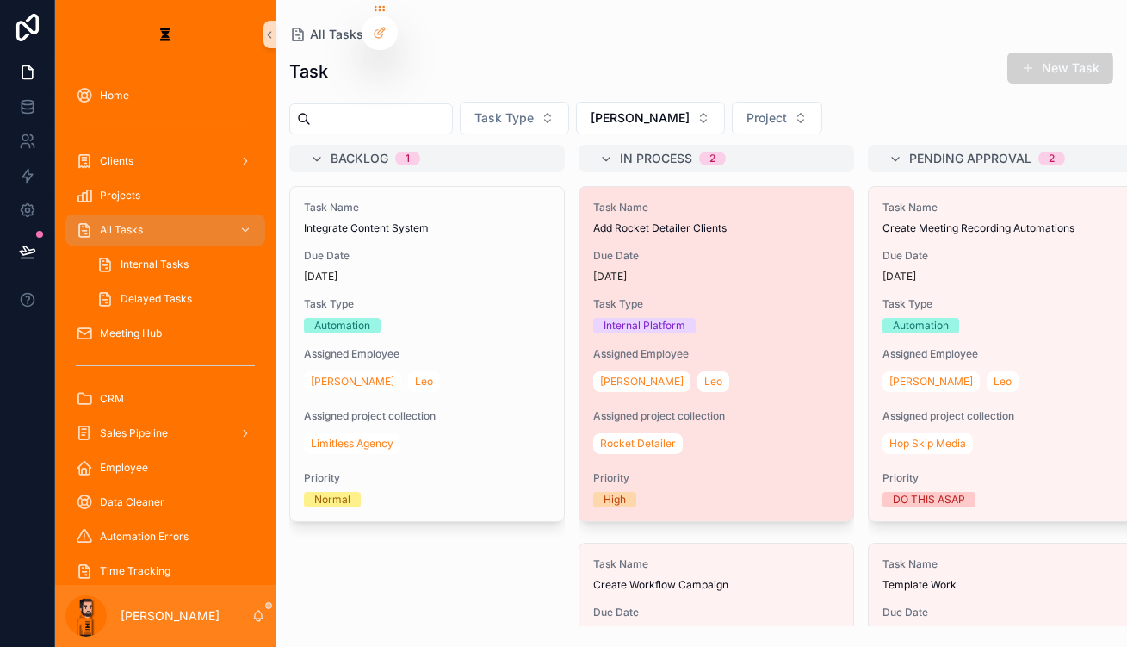
click at [645, 318] on div "Internal Platform" at bounding box center [716, 325] width 246 height 15
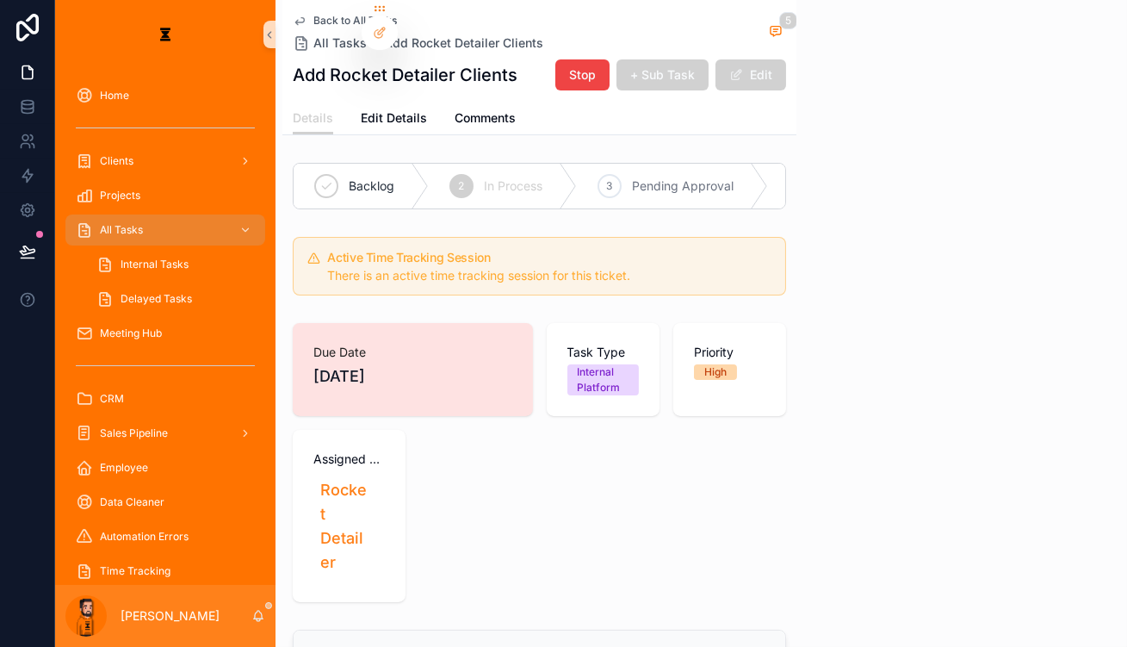
scroll to position [874, 0]
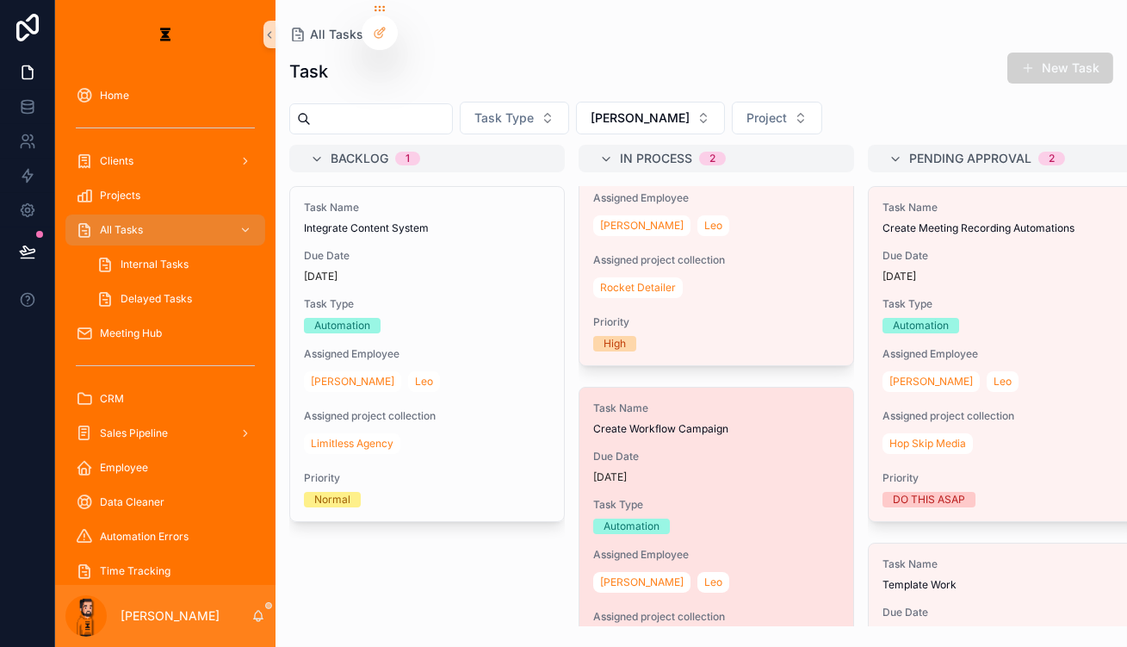
scroll to position [164, 0]
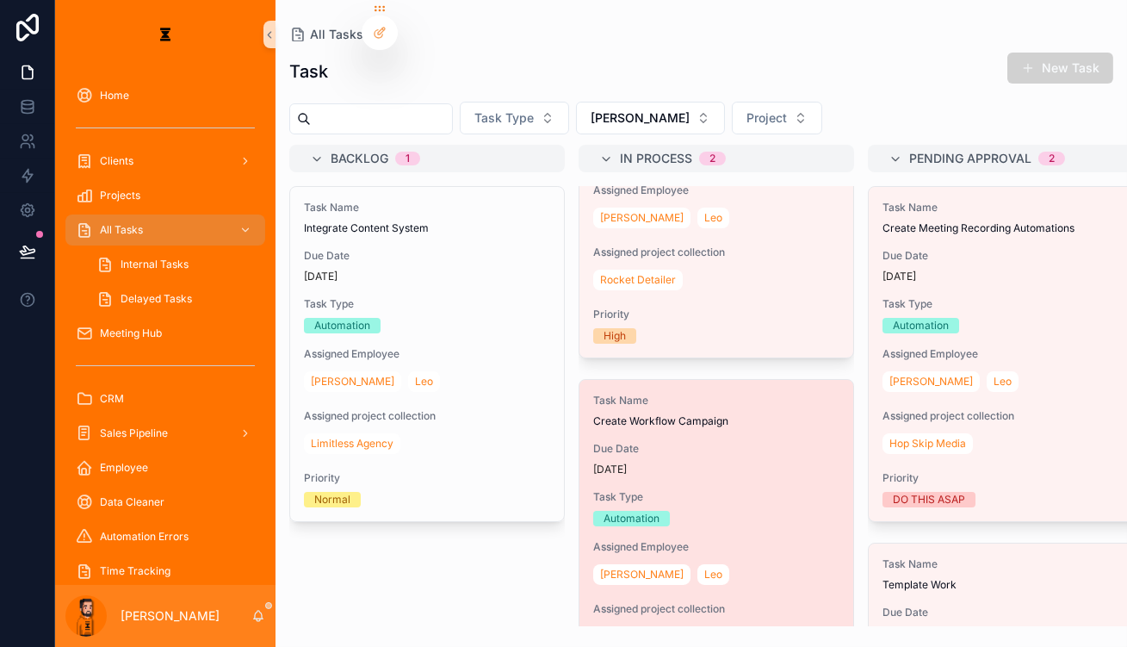
click at [654, 442] on div "Due Date [DATE]" at bounding box center [716, 459] width 246 height 34
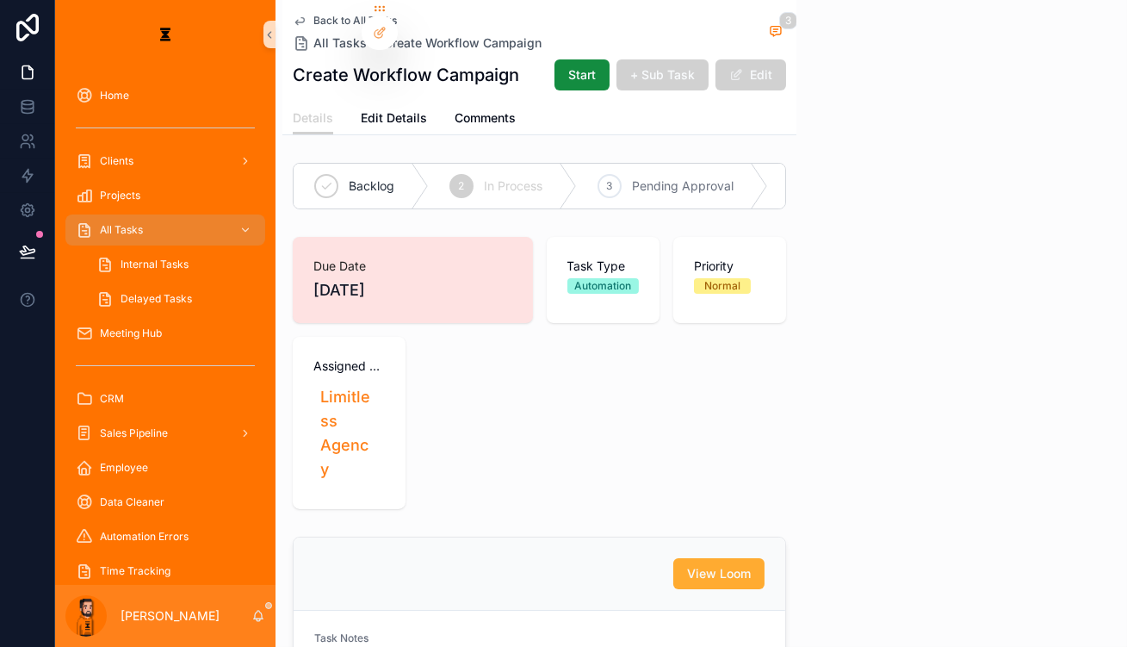
scroll to position [374, 0]
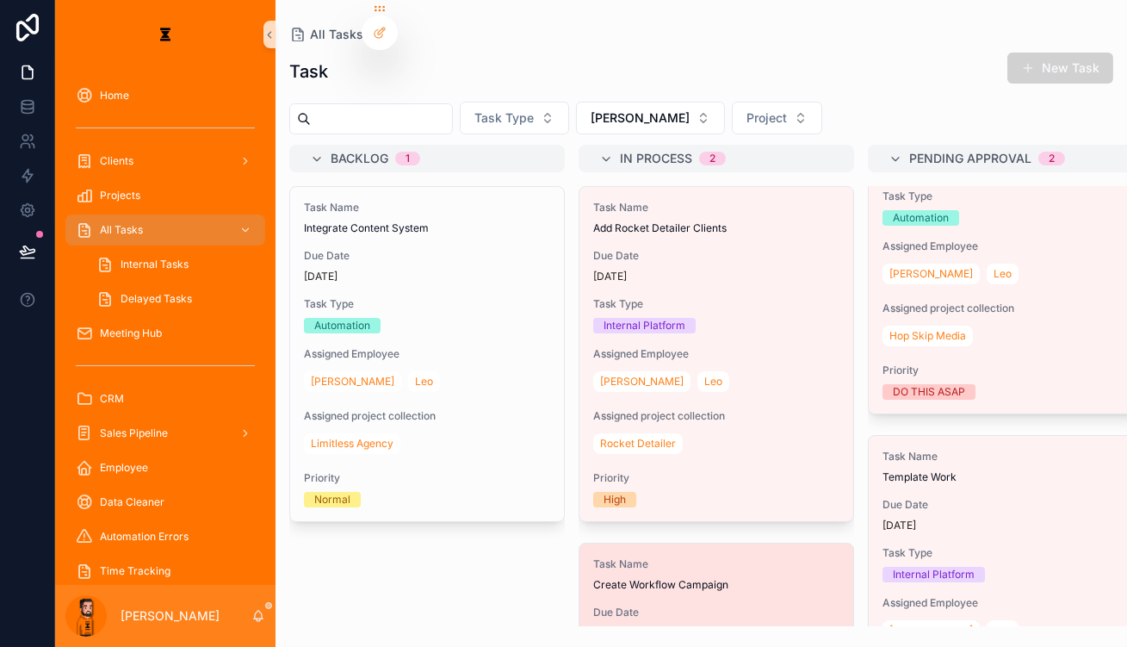
scroll to position [109, 0]
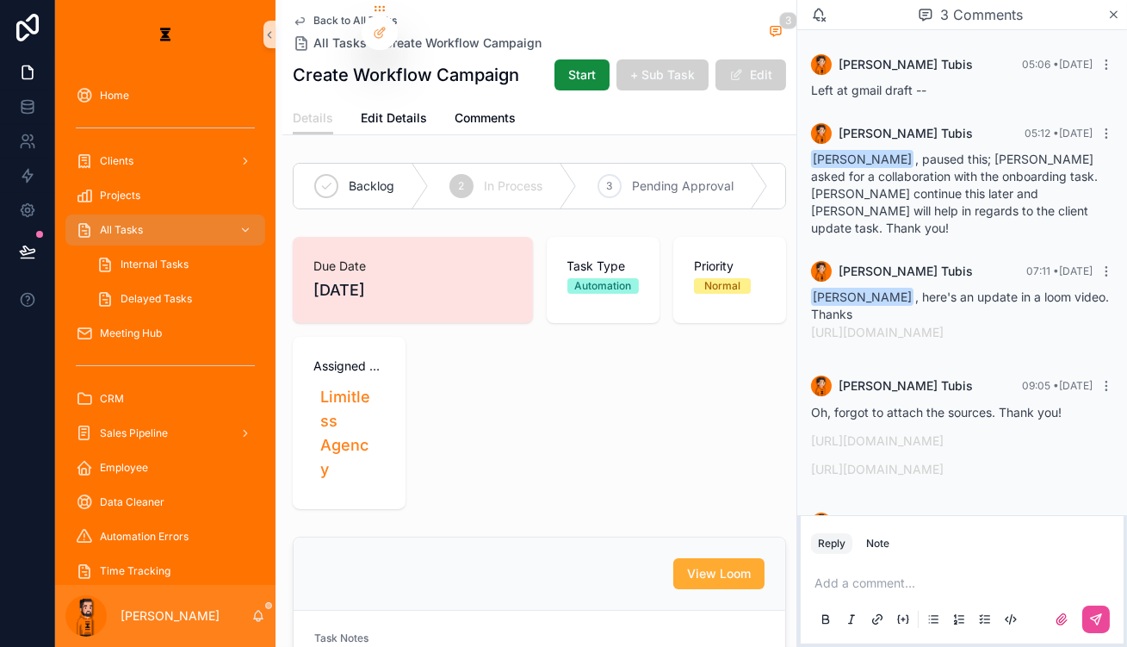
scroll to position [374, 0]
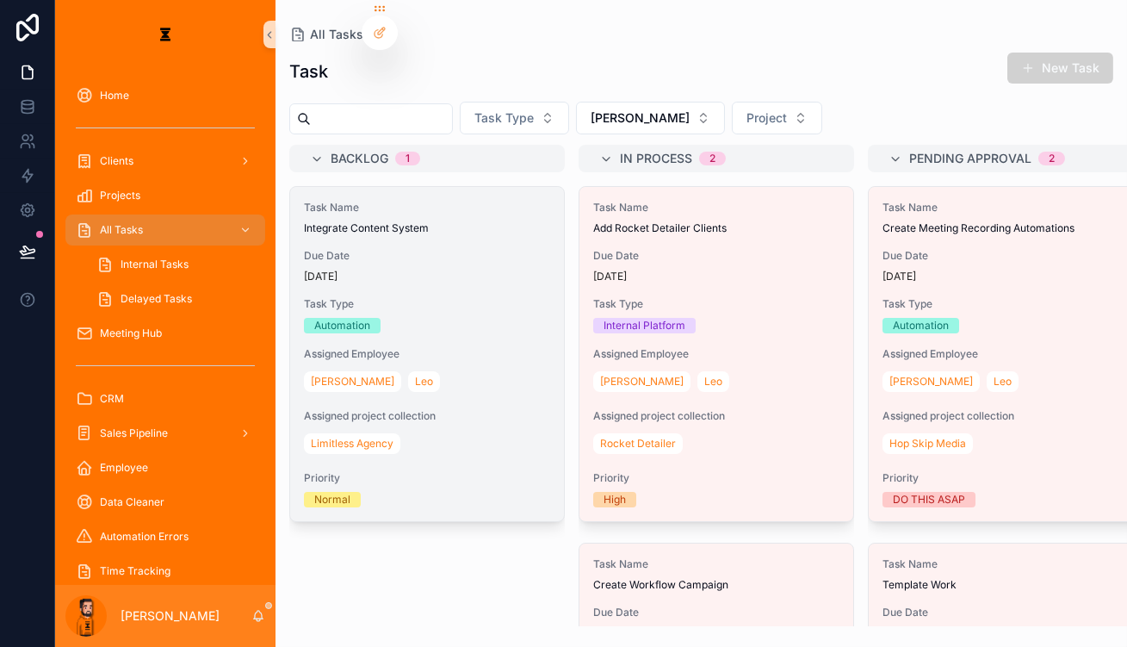
click at [393, 318] on div "Automation" at bounding box center [427, 325] width 246 height 15
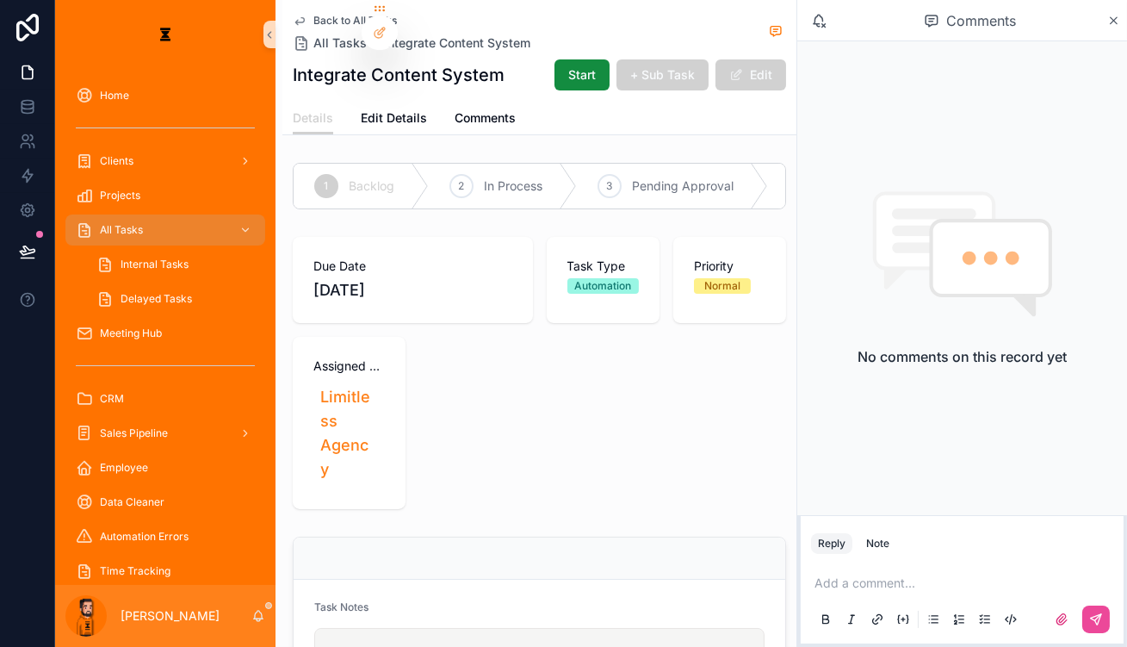
drag, startPoint x: 456, startPoint y: 550, endPoint x: 455, endPoint y: 542, distance: 8.7
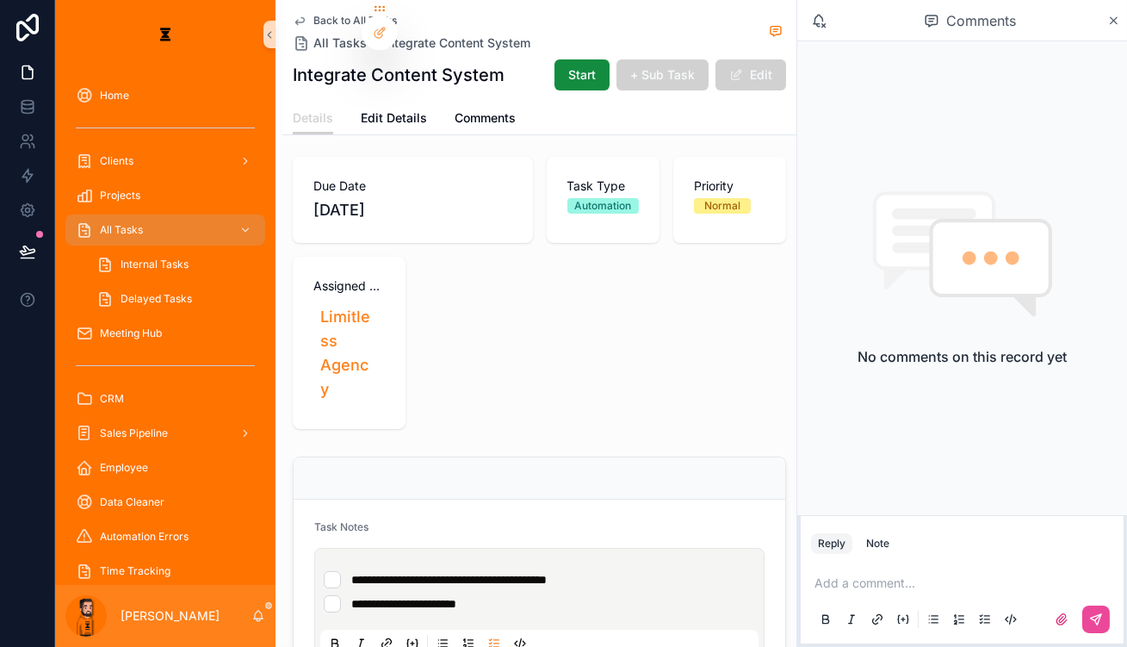
scroll to position [77, 0]
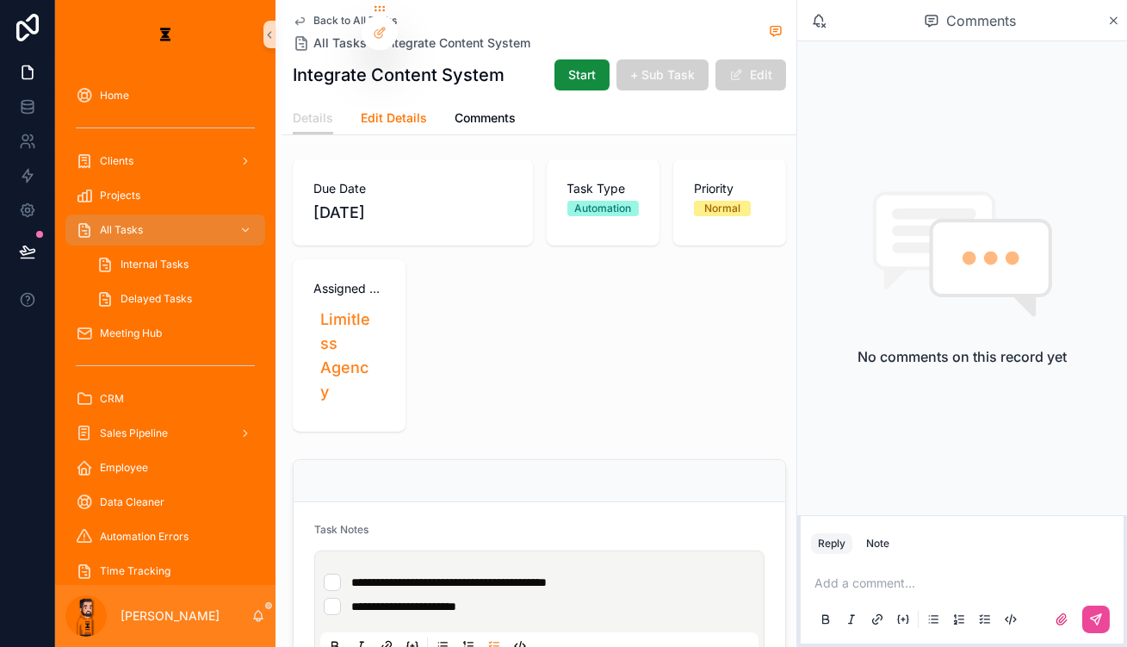
click at [361, 111] on span "Edit Details" at bounding box center [394, 117] width 66 height 17
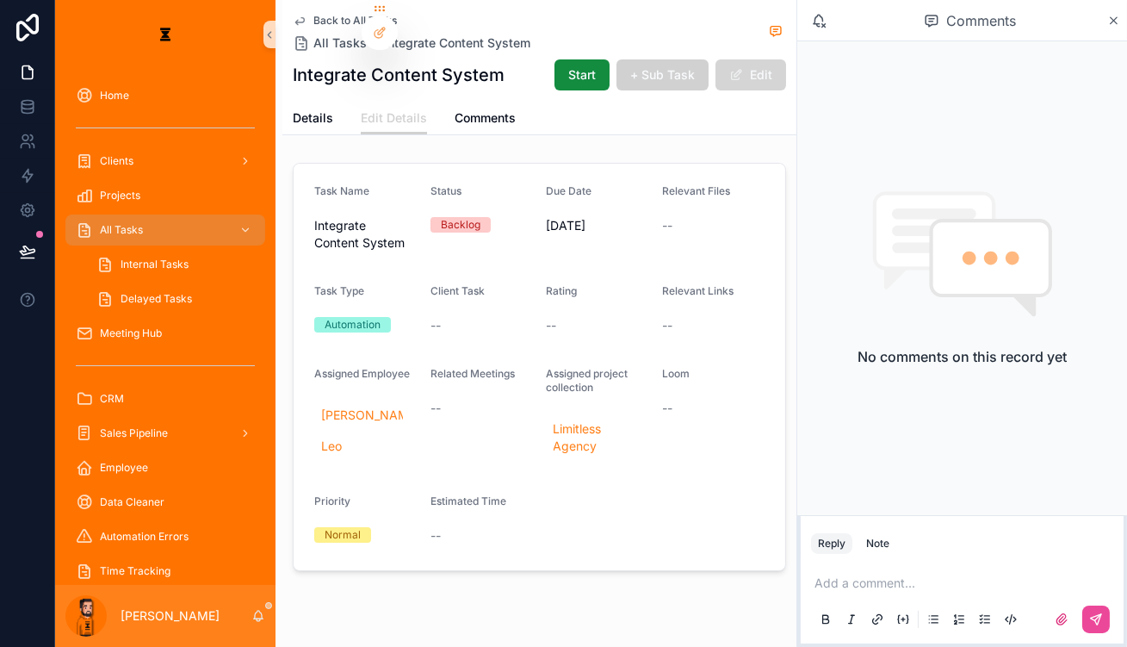
click at [786, 65] on button "Edit" at bounding box center [751, 74] width 71 height 31
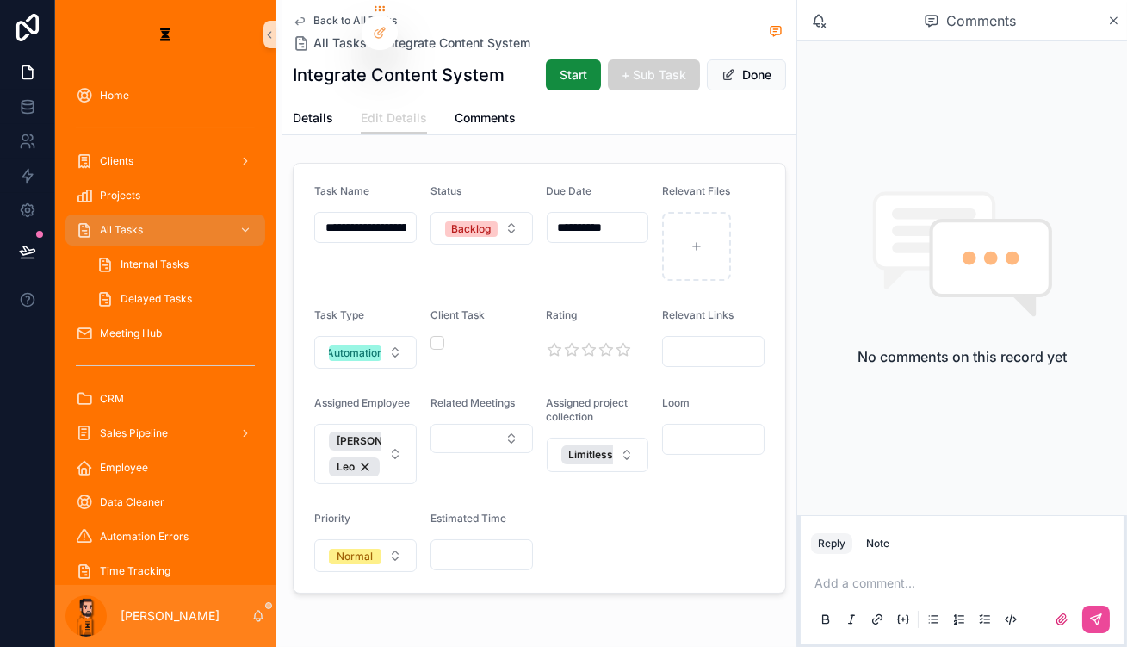
click at [748, 427] on input "scrollable content" at bounding box center [713, 439] width 101 height 24
paste input "**********"
type input "**********"
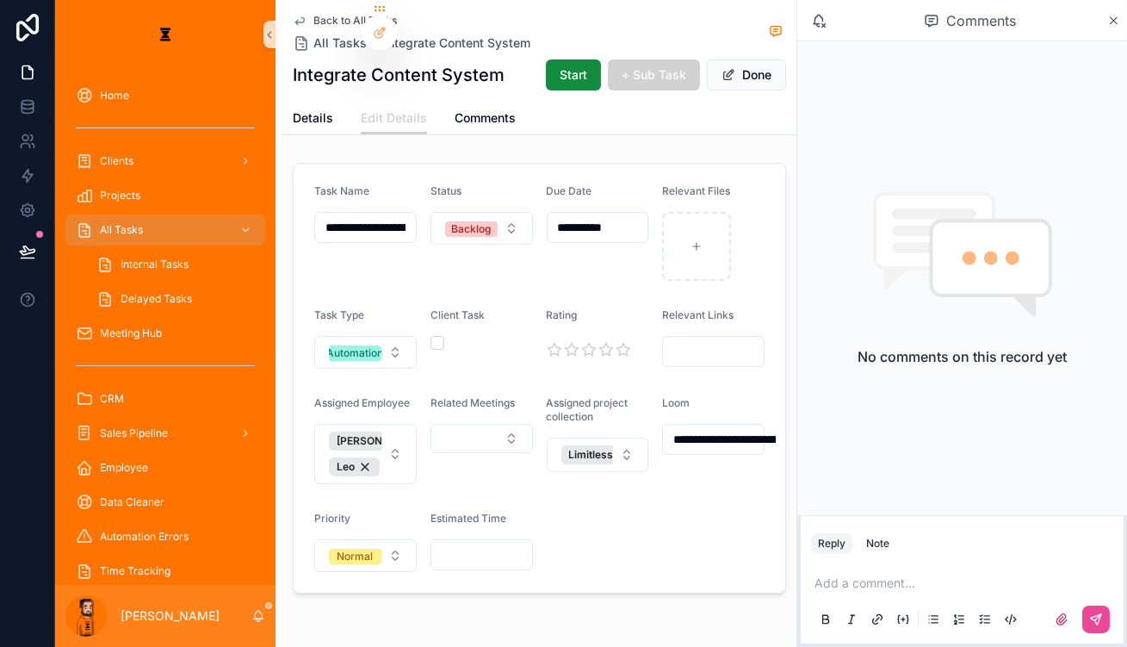
click at [667, 449] on form "**********" at bounding box center [540, 378] width 492 height 429
click at [786, 65] on span "Done" at bounding box center [746, 74] width 79 height 31
click at [786, 61] on button "Done" at bounding box center [746, 74] width 79 height 31
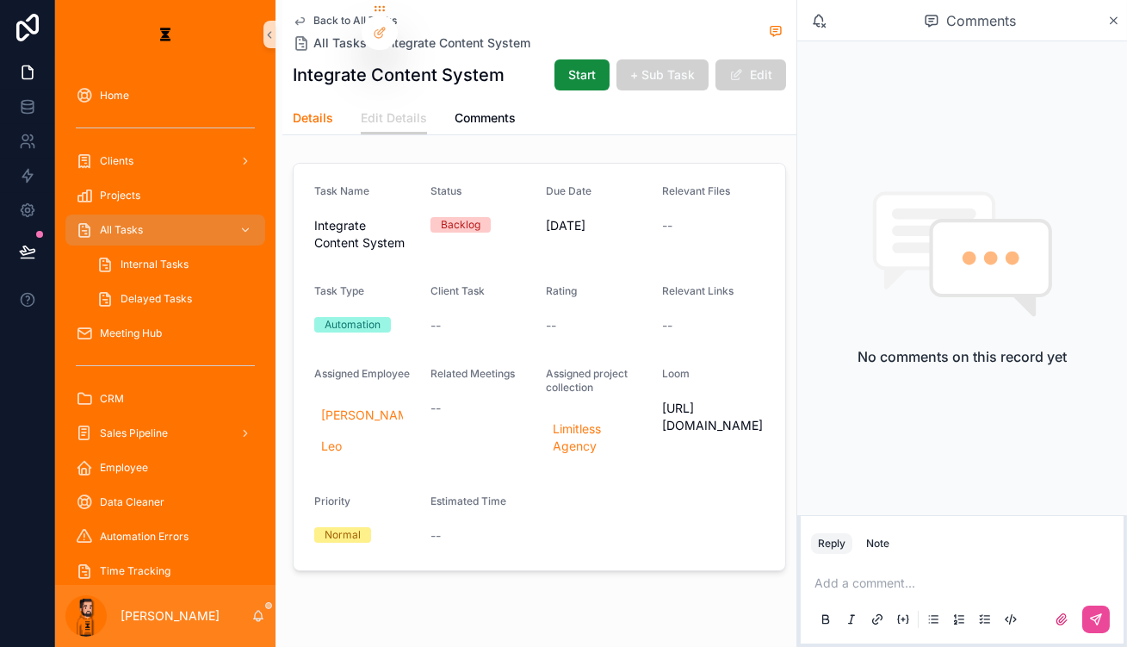
click at [293, 109] on span "Details" at bounding box center [313, 117] width 40 height 17
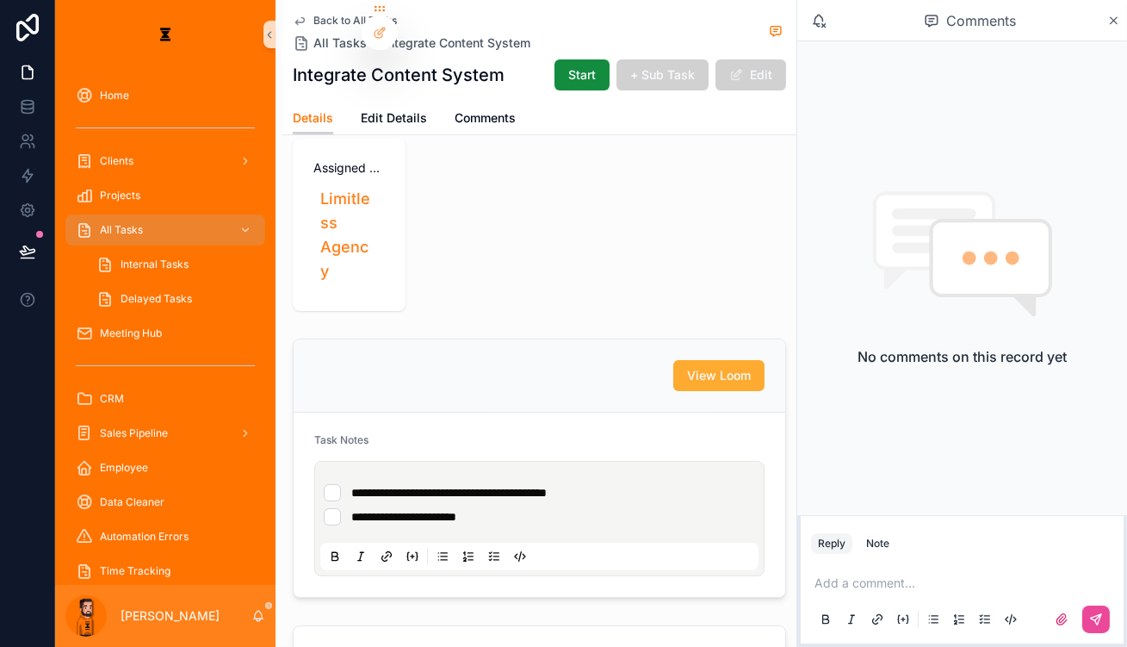
scroll to position [234, 0]
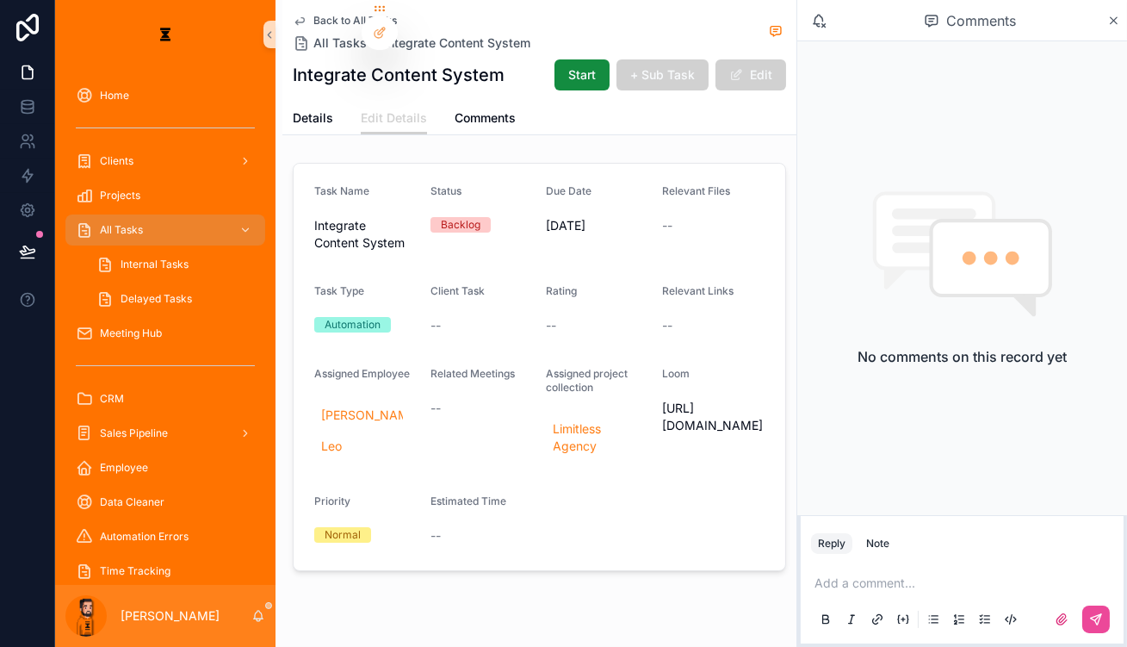
click at [313, 17] on span "Back to All Tasks" at bounding box center [355, 21] width 84 height 14
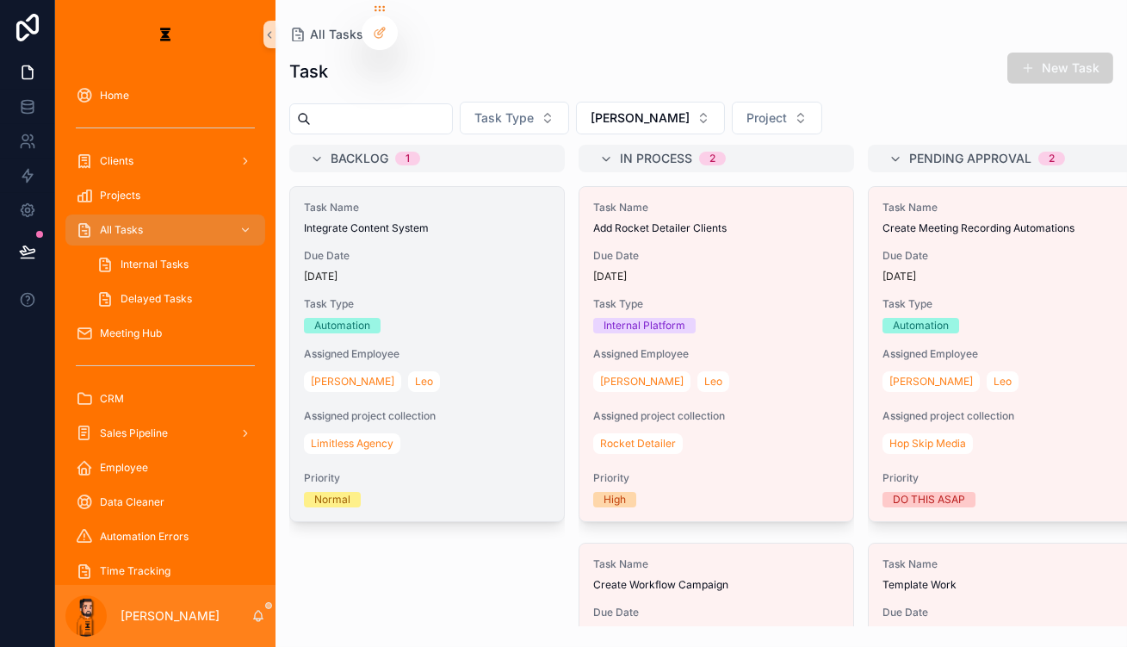
click at [430, 187] on div "Task Name Integrate Content System Due Date [DATE] Task Type Automation Assigne…" at bounding box center [427, 354] width 274 height 334
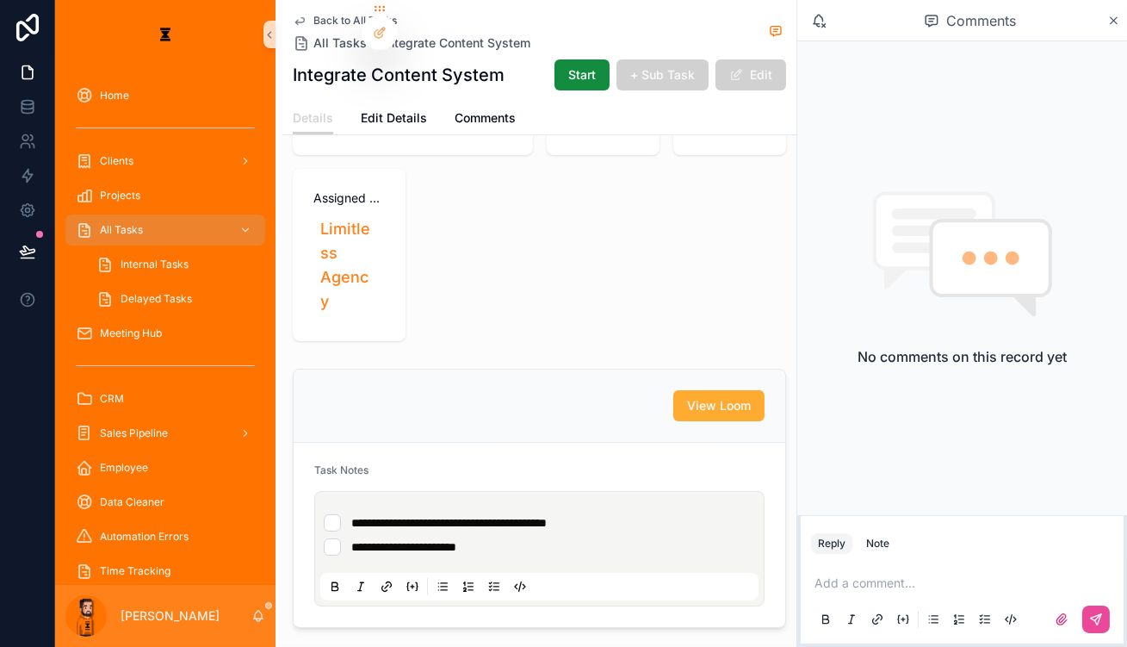
scroll to position [156, 0]
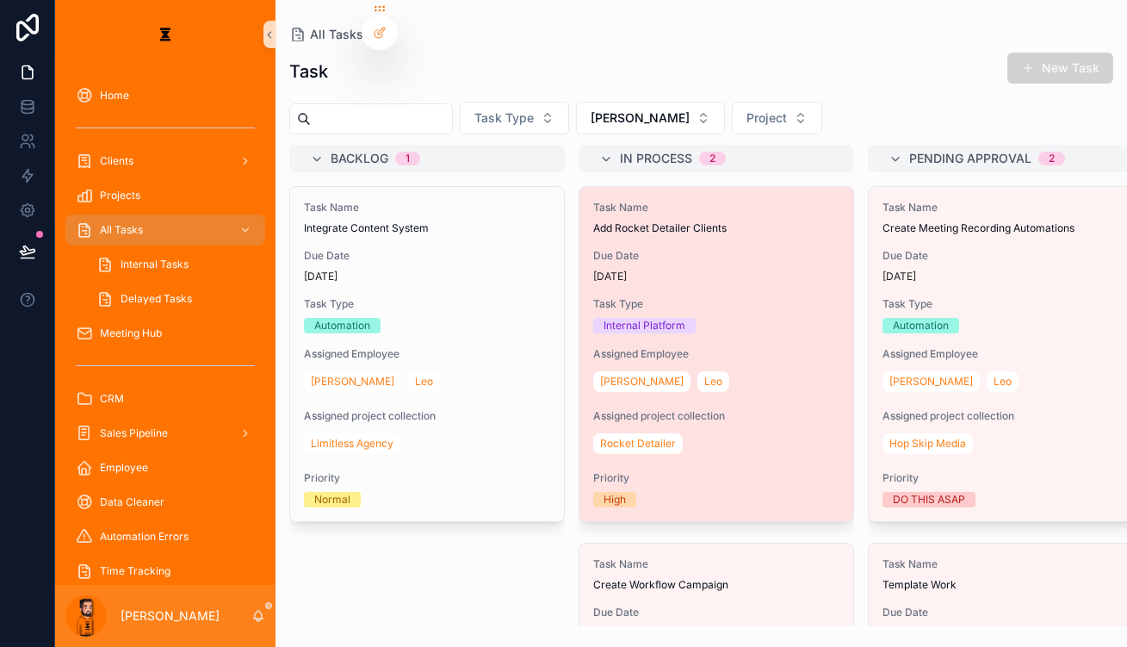
click at [715, 201] on div "Task Name Add Rocket Detailer Clients" at bounding box center [716, 218] width 246 height 34
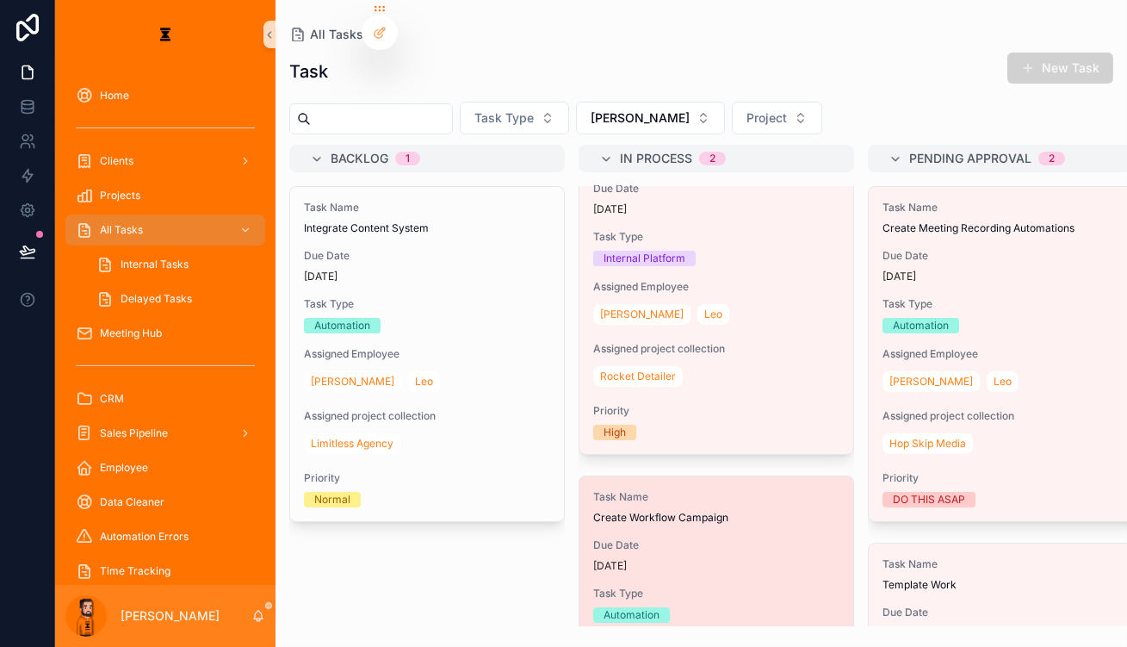
scroll to position [164, 0]
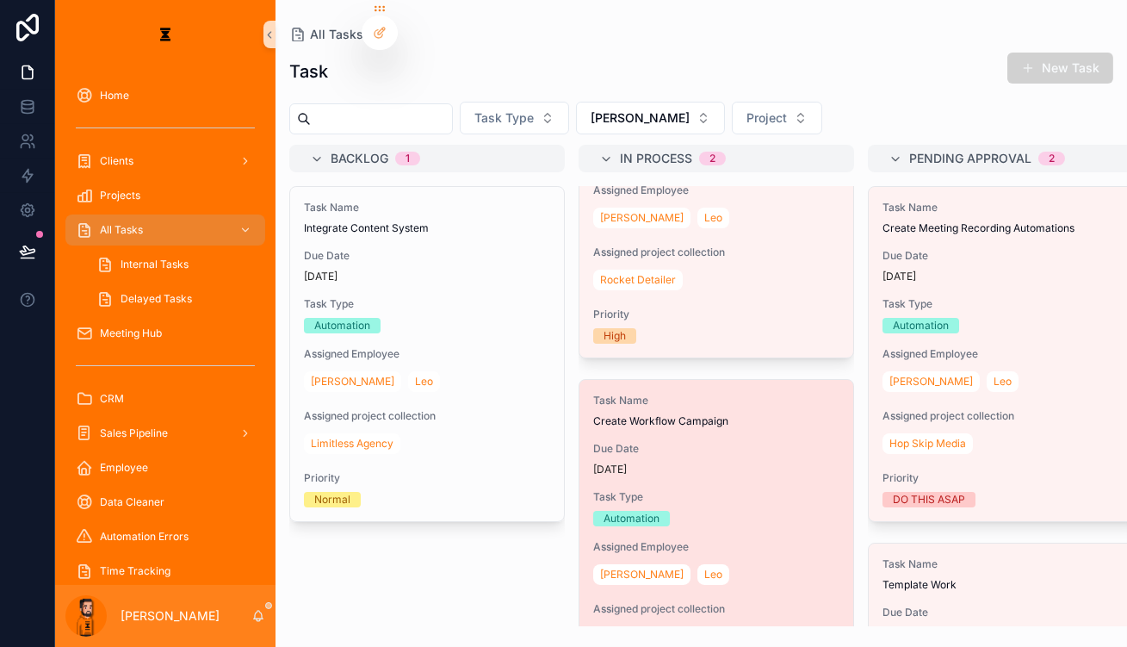
click at [653, 449] on div "Task Name Create Workflow Campaign Due Date [DATE] Task Type Automation Assigne…" at bounding box center [716, 547] width 274 height 334
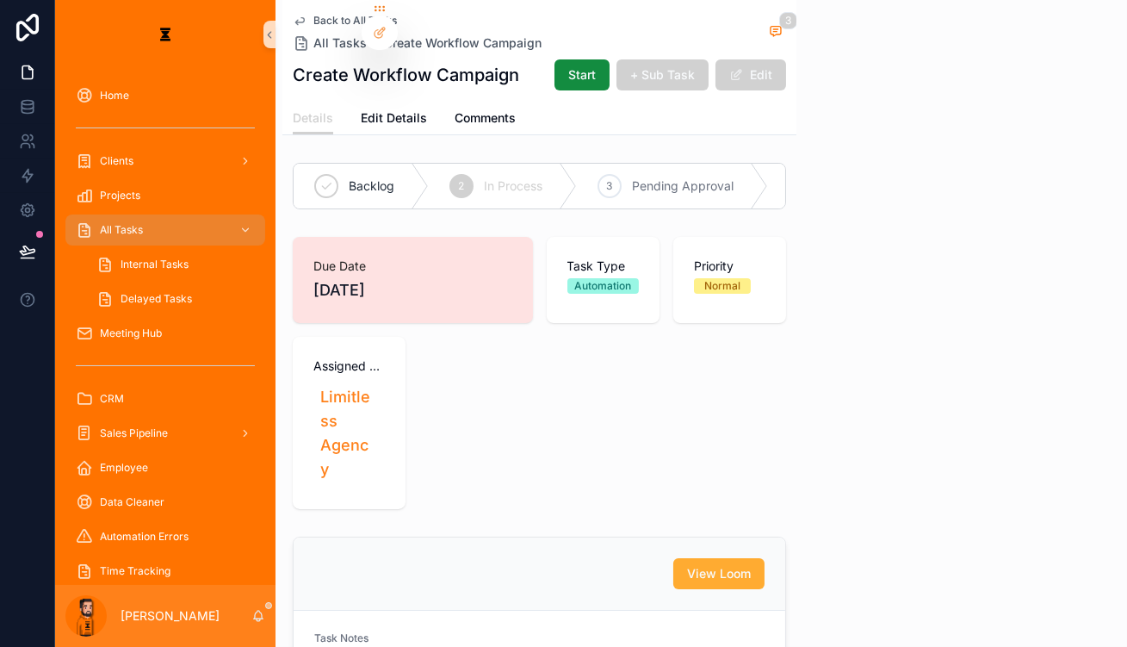
scroll to position [374, 0]
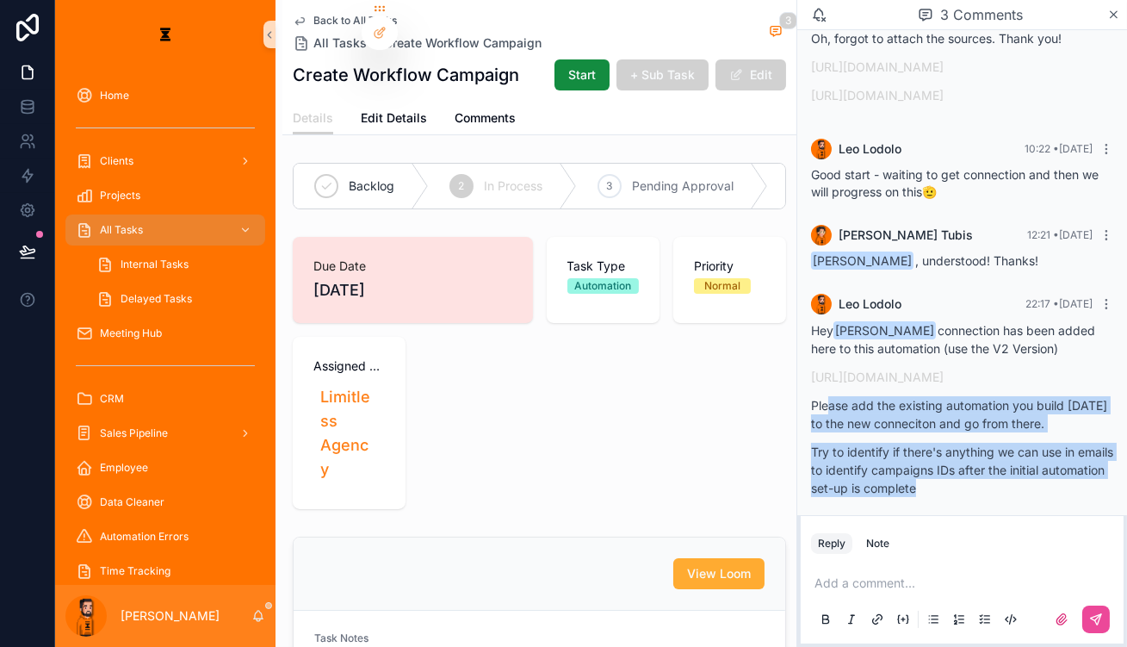
drag, startPoint x: 1065, startPoint y: 484, endPoint x: 868, endPoint y: 387, distance: 219.9
click at [868, 387] on div "Hey [PERSON_NAME] connection has been added here to this automation (use the V2…" at bounding box center [962, 409] width 302 height 176
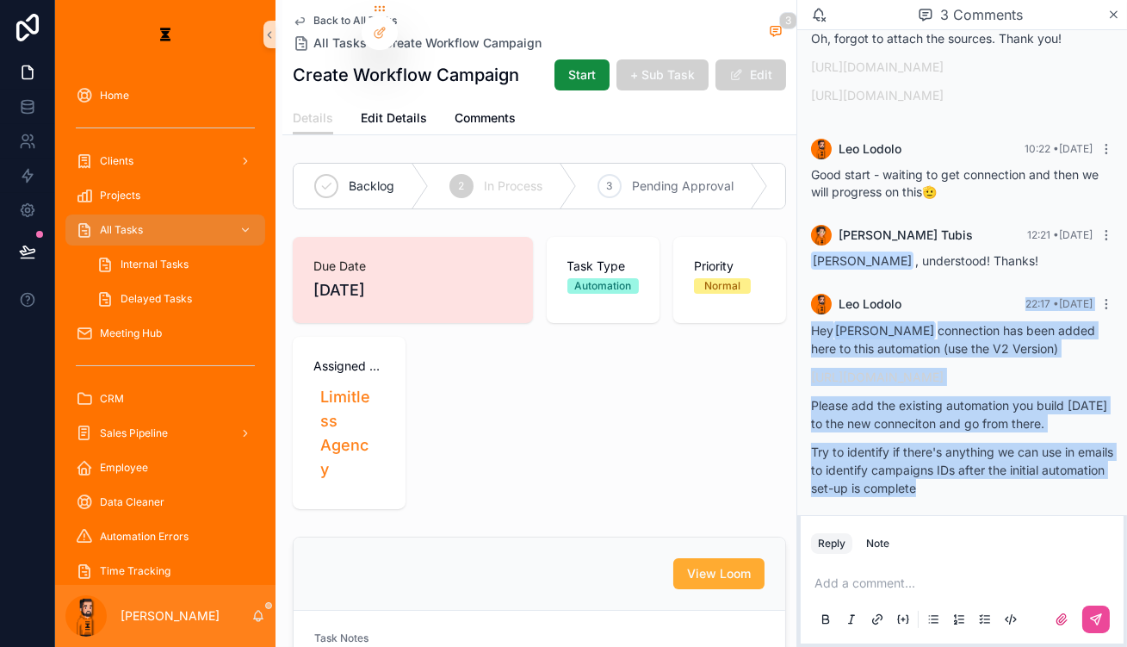
drag, startPoint x: 970, startPoint y: 295, endPoint x: 1090, endPoint y: 498, distance: 235.5
click at [1090, 498] on div "[PERSON_NAME] 22:17 • [DATE] Hey [PERSON_NAME] connection has been added here t…" at bounding box center [962, 400] width 323 height 234
drag, startPoint x: 1081, startPoint y: 490, endPoint x: 845, endPoint y: 301, distance: 302.0
click at [845, 301] on div "[PERSON_NAME] 22:17 • [DATE] Hey [PERSON_NAME] connection has been added here t…" at bounding box center [962, 400] width 323 height 234
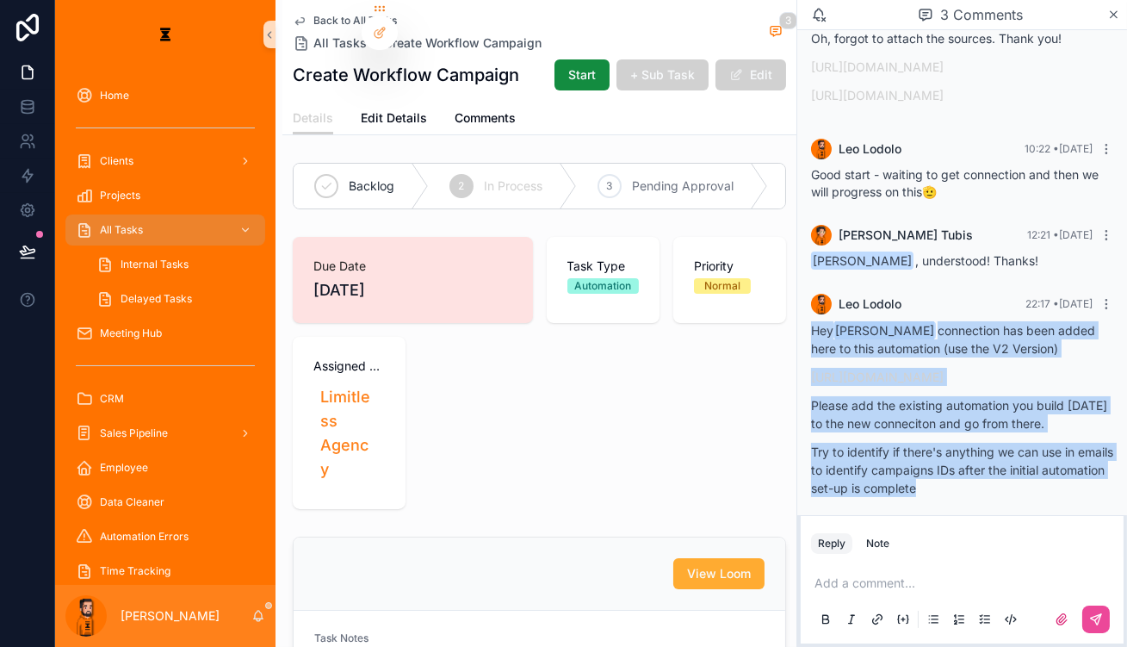
click at [985, 321] on p "Hey [PERSON_NAME] connection has been added here to this automation (use the V2…" at bounding box center [962, 339] width 302 height 36
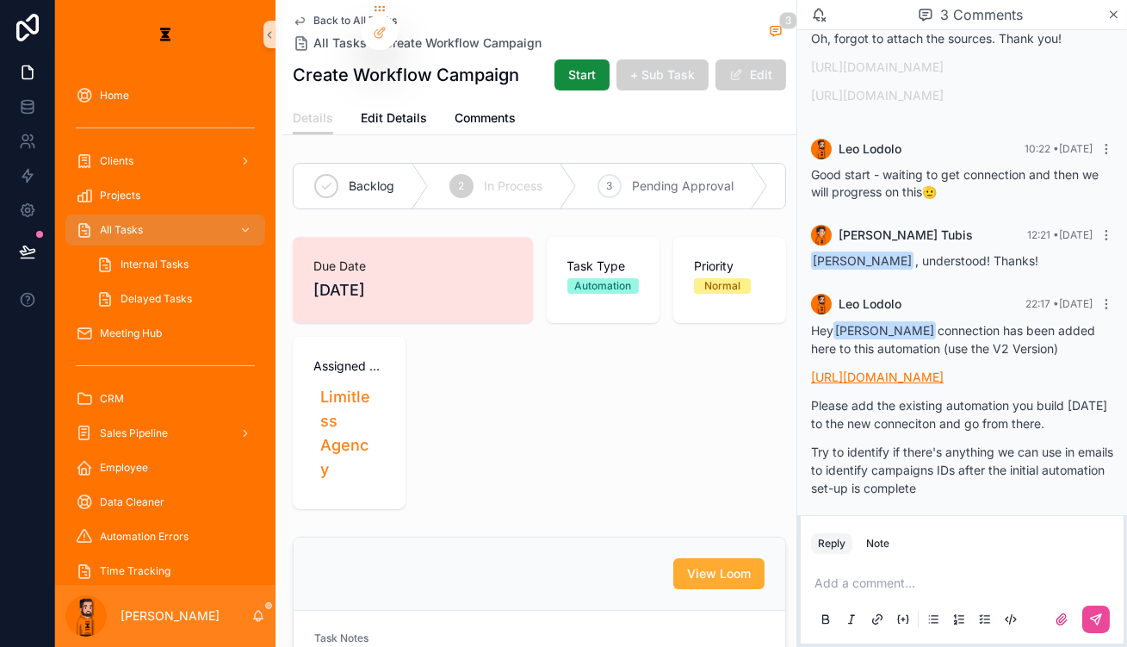
click at [944, 369] on link "[URL][DOMAIN_NAME]" at bounding box center [877, 376] width 133 height 15
click at [1099, 294] on div "[PERSON_NAME] 22:17 • [DATE]" at bounding box center [962, 304] width 302 height 21
click at [1100, 297] on icon "scrollable content" at bounding box center [1107, 304] width 14 height 14
drag, startPoint x: 929, startPoint y: 547, endPoint x: 927, endPoint y: 555, distance: 8.8
click at [929, 548] on div "Reply Note" at bounding box center [962, 544] width 323 height 28
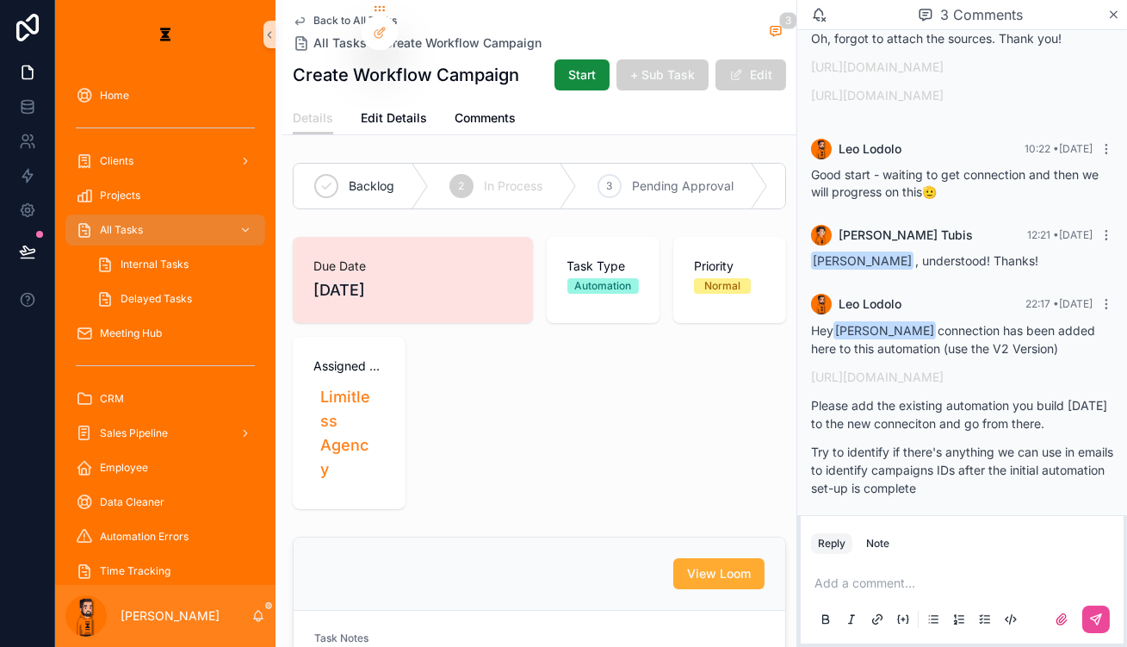
click at [927, 566] on div "Add a comment..." at bounding box center [962, 600] width 302 height 72
click at [933, 574] on p "scrollable content" at bounding box center [966, 582] width 302 height 17
click at [932, 575] on p "scrollable content" at bounding box center [966, 582] width 302 height 17
click at [973, 574] on p "**********" at bounding box center [966, 582] width 302 height 17
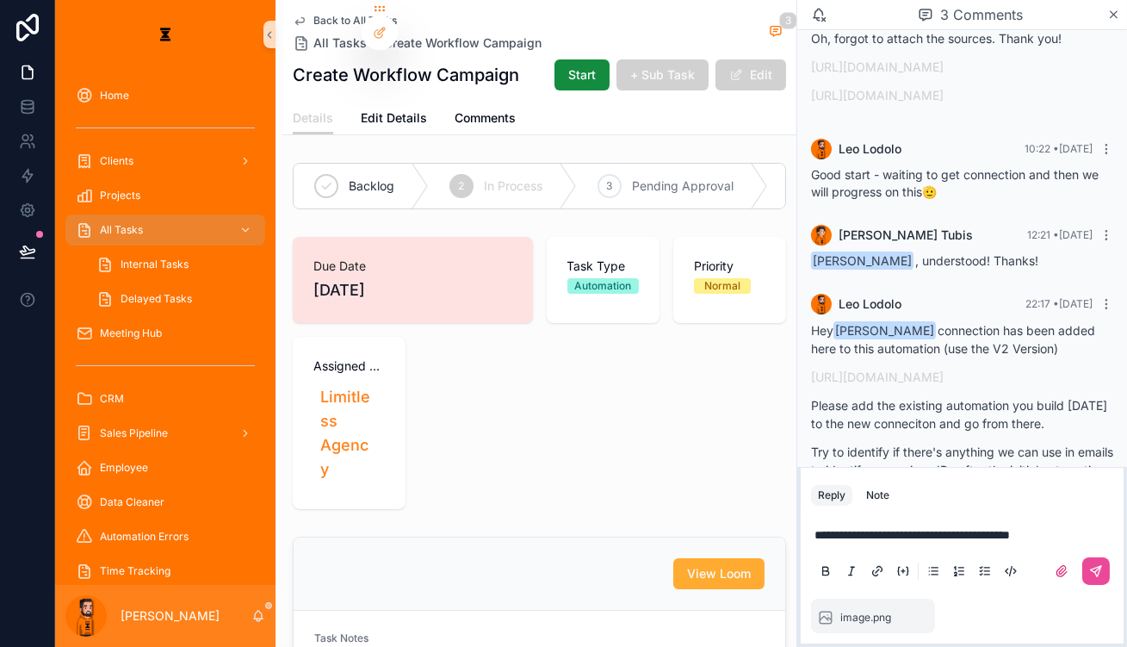
click at [1115, 573] on div "**********" at bounding box center [962, 552] width 323 height 86
click at [1100, 570] on icon "scrollable content" at bounding box center [1096, 571] width 14 height 14
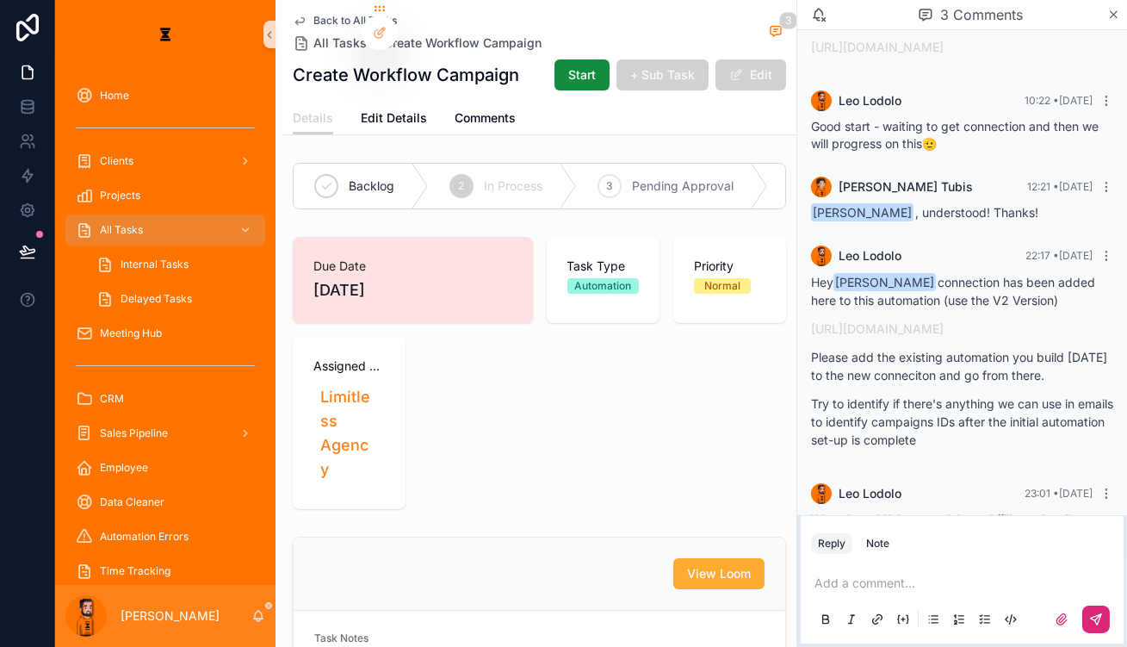
scroll to position [493, 0]
